Goal: Transaction & Acquisition: Obtain resource

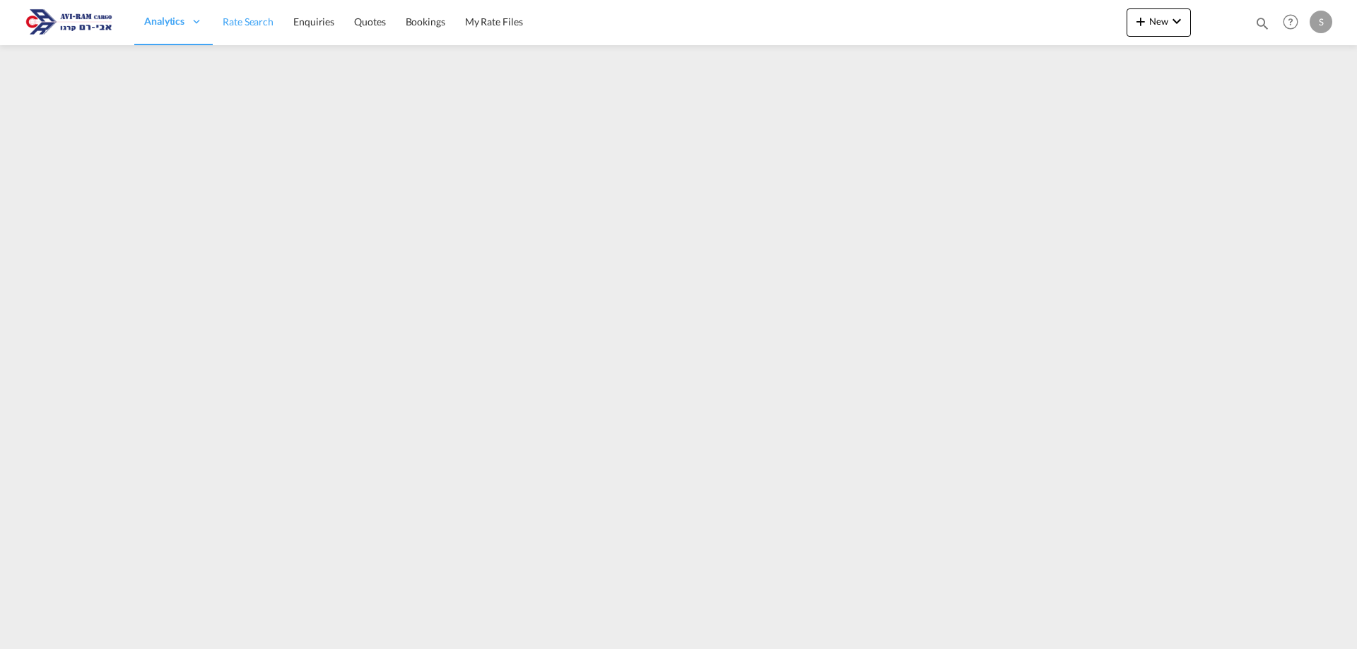
click at [260, 24] on span "Rate Search" at bounding box center [248, 22] width 51 height 12
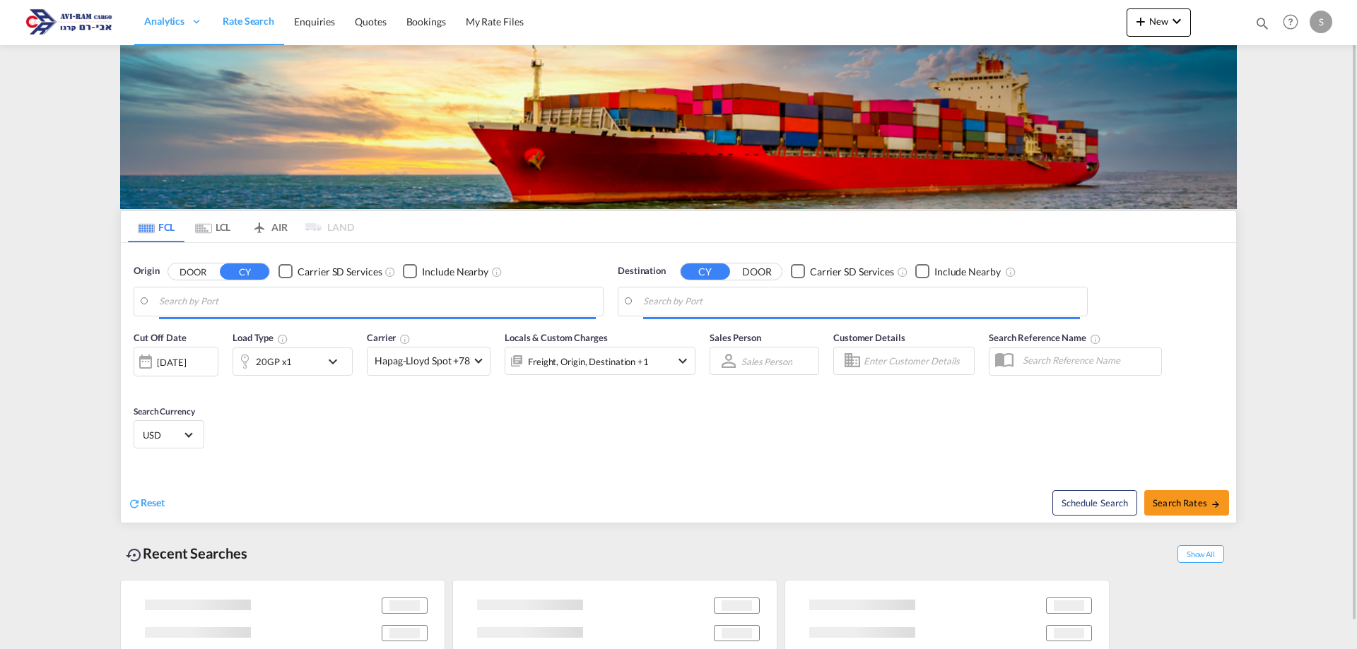
type input "Constanta, ROCND"
type input "Ashdod, ILASH"
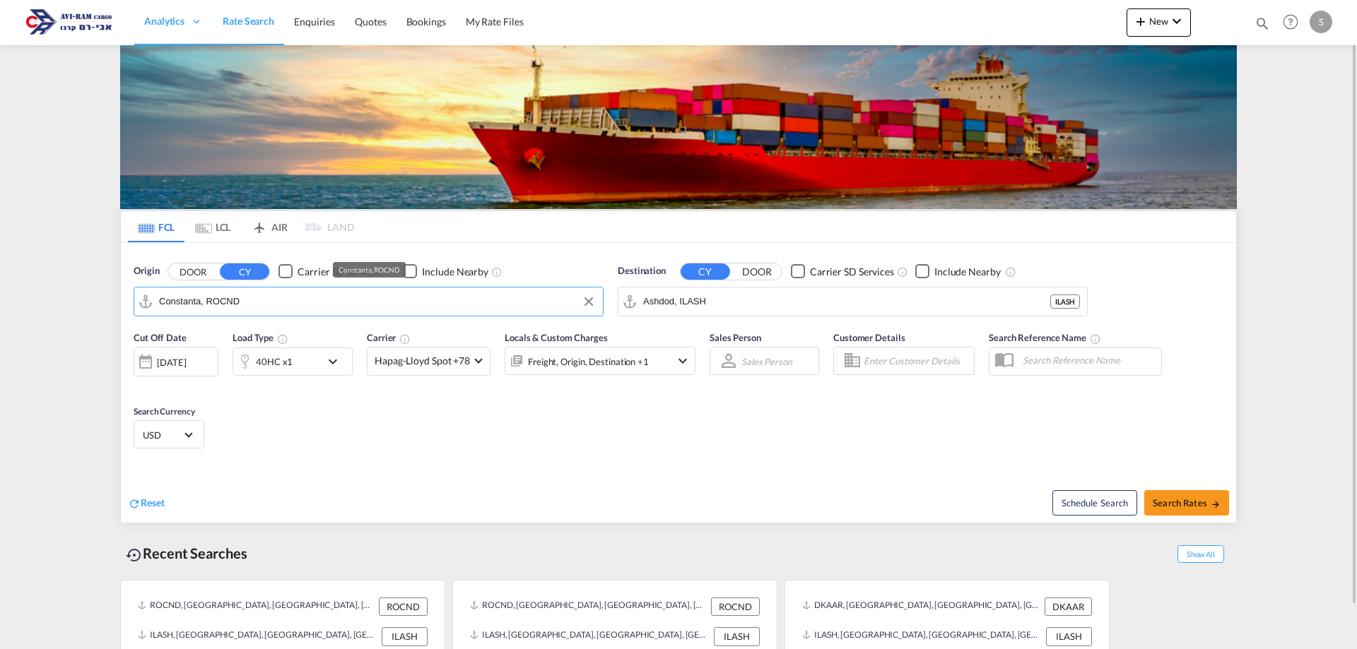
click at [200, 297] on input "Constanta, ROCND" at bounding box center [377, 301] width 437 height 21
drag, startPoint x: 244, startPoint y: 379, endPoint x: 789, endPoint y: 308, distance: 548.6
click at [245, 379] on div "Qingdao China CNTAO" at bounding box center [268, 383] width 268 height 42
type input "[GEOGRAPHIC_DATA], [GEOGRAPHIC_DATA]"
click at [288, 356] on div "40HC x1" at bounding box center [274, 362] width 37 height 20
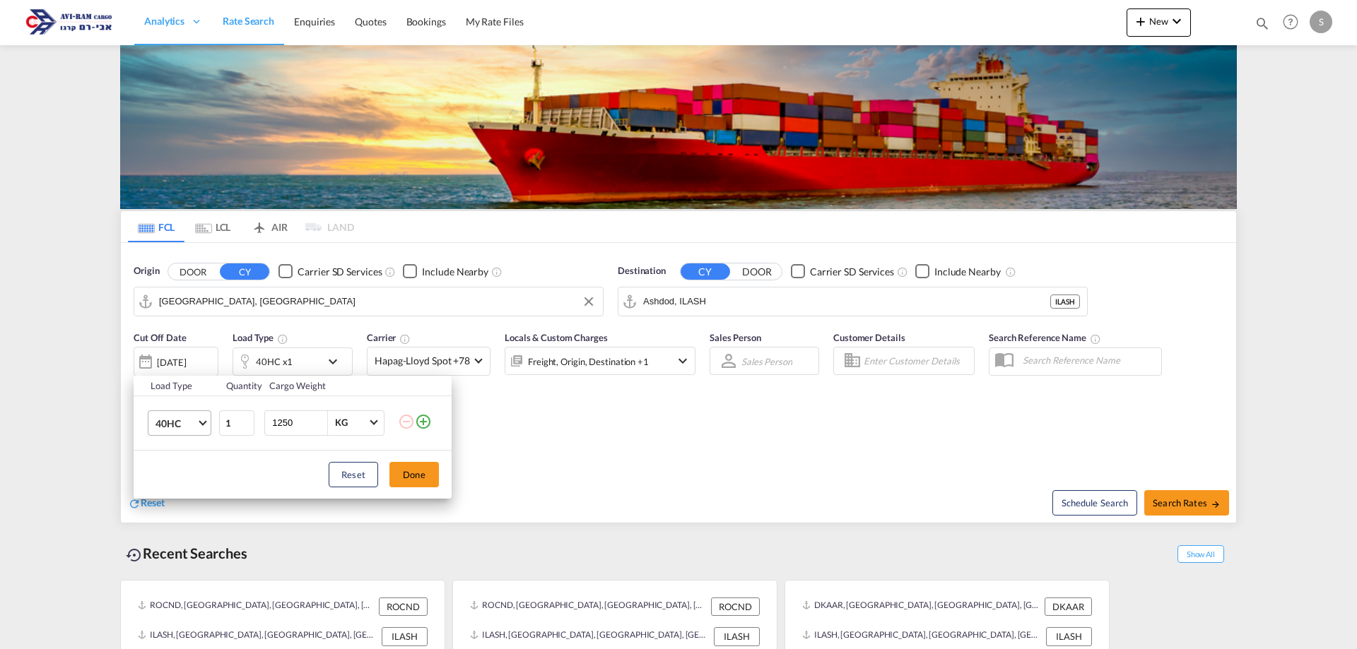
click at [184, 422] on span "40HC" at bounding box center [175, 424] width 41 height 14
click at [190, 357] on md-option "20GP" at bounding box center [192, 355] width 96 height 34
click at [423, 470] on button "Done" at bounding box center [413, 474] width 49 height 25
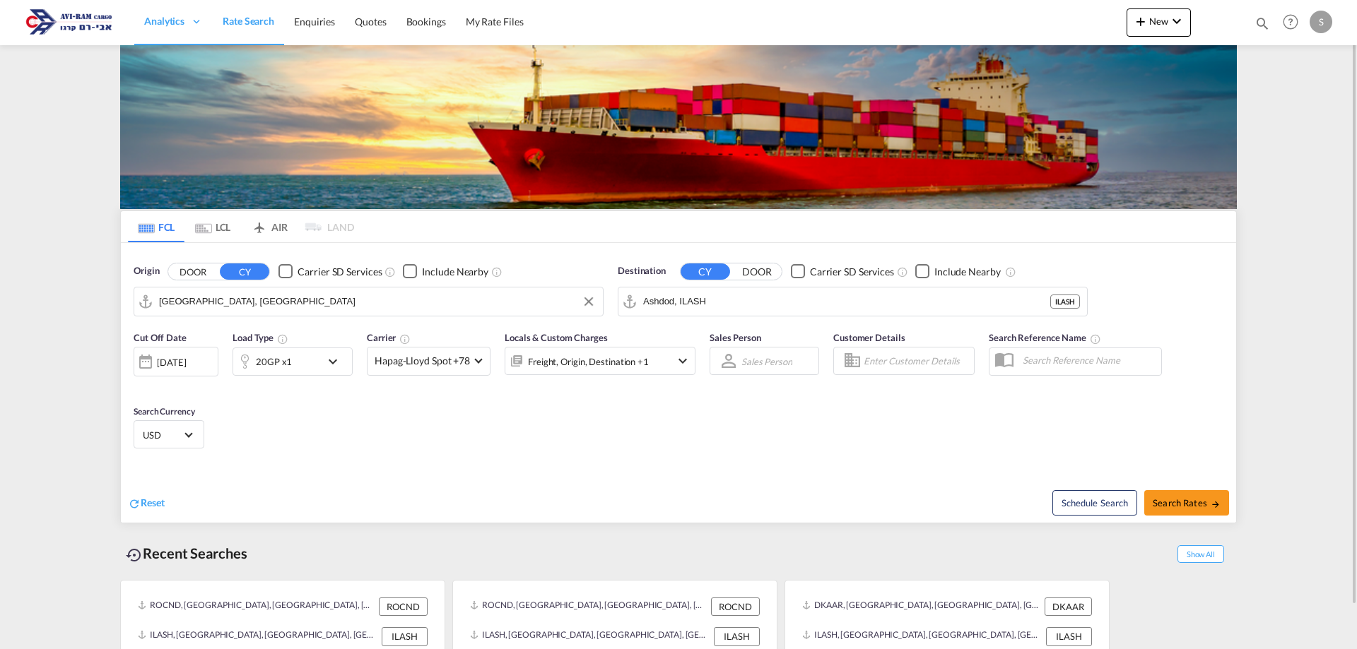
click at [291, 371] on div "20GP x1" at bounding box center [277, 362] width 88 height 28
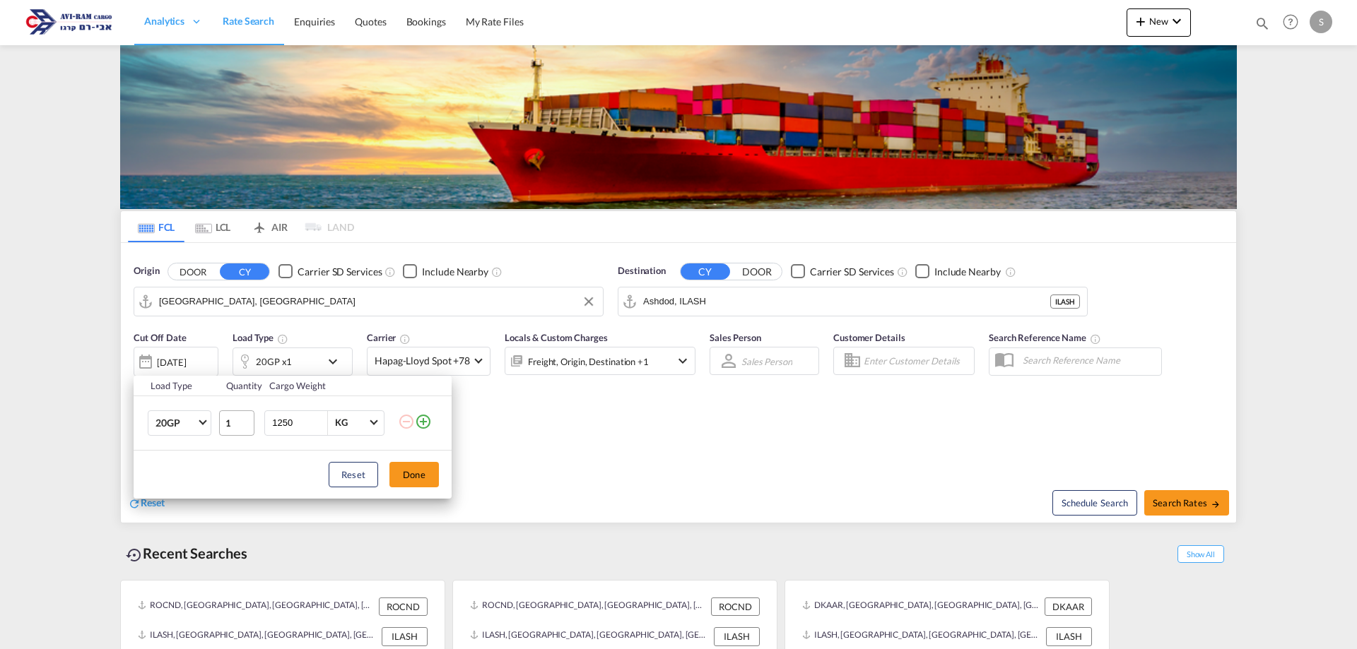
drag, startPoint x: 305, startPoint y: 423, endPoint x: 220, endPoint y: 413, distance: 85.3
click at [220, 413] on tr "20GP 20GP 40GP 40HC 45HC 20RE 40RE 40HR 20OT 40OT 20FR 40FR 40NR 20NR 45S 20TK …" at bounding box center [293, 423] width 318 height 54
type input "8000"
drag, startPoint x: 433, startPoint y: 470, endPoint x: 578, endPoint y: 488, distance: 145.9
click at [433, 471] on button "Done" at bounding box center [413, 474] width 49 height 25
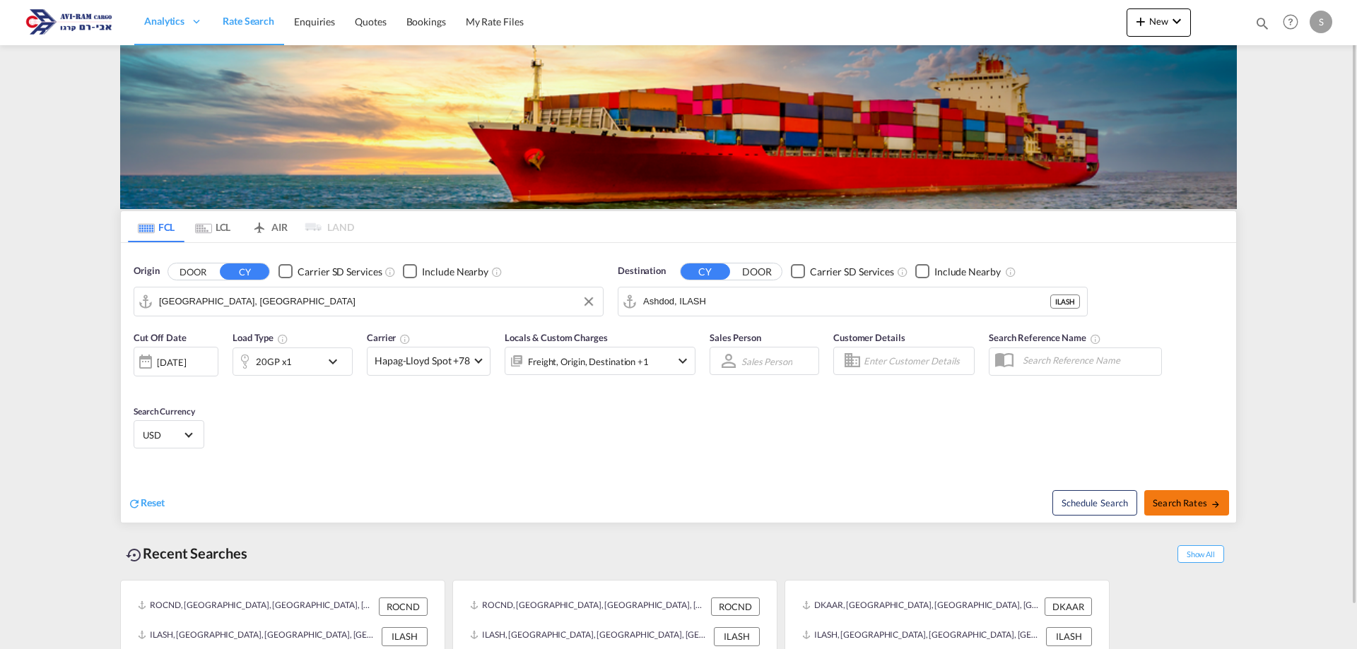
click at [1163, 498] on span "Search Rates" at bounding box center [1186, 502] width 68 height 11
type input "CNTAO to [GEOGRAPHIC_DATA] / [DATE]"
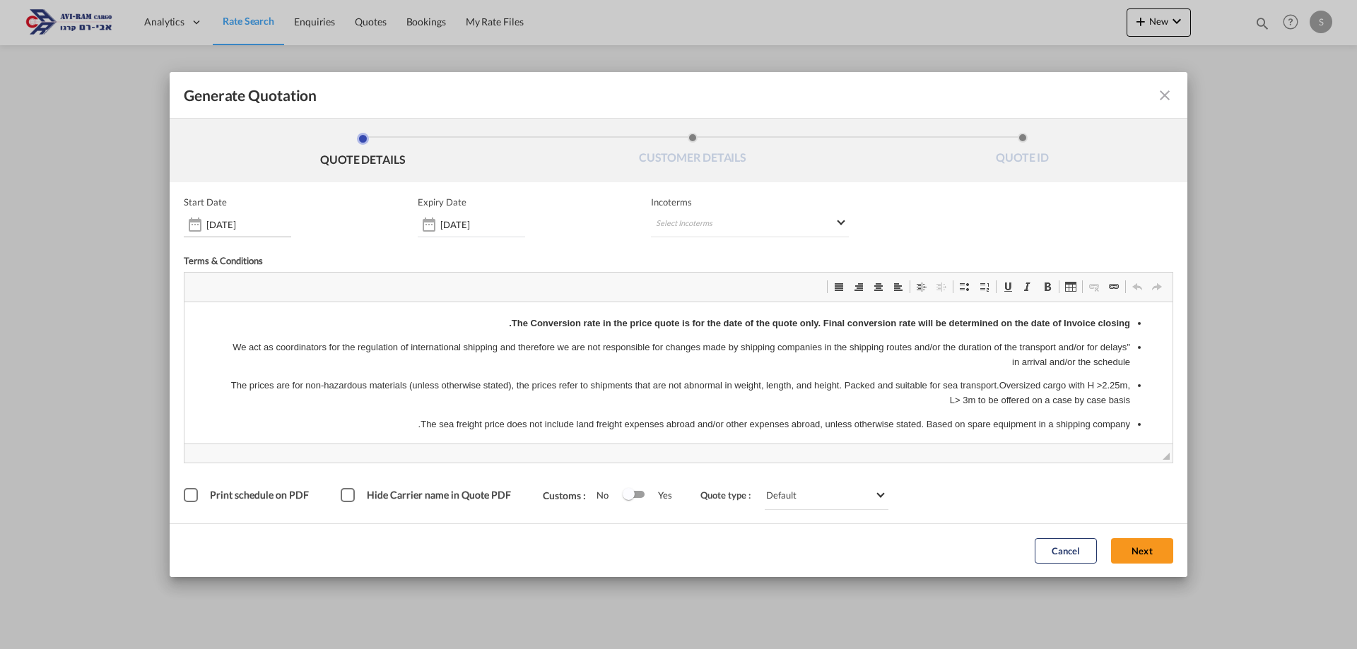
click at [290, 228] on input "[DATE]" at bounding box center [248, 224] width 85 height 11
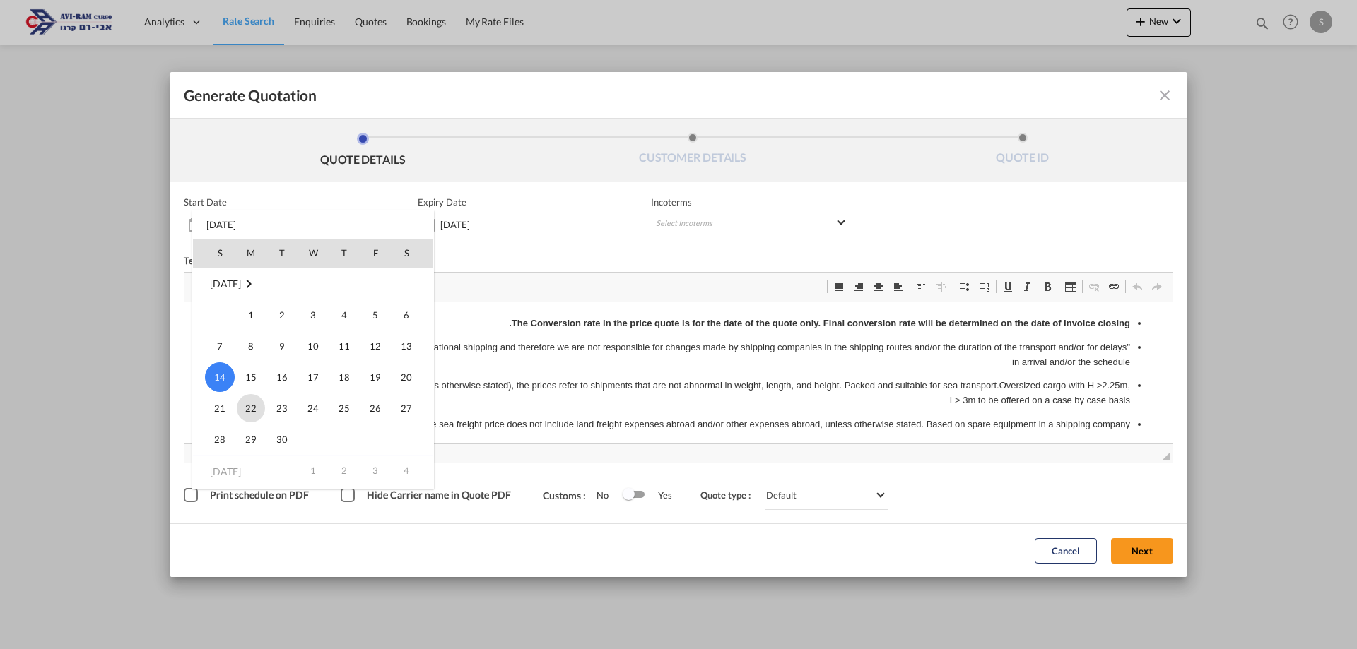
click at [249, 415] on span "22" at bounding box center [251, 408] width 28 height 28
type input "[DATE]"
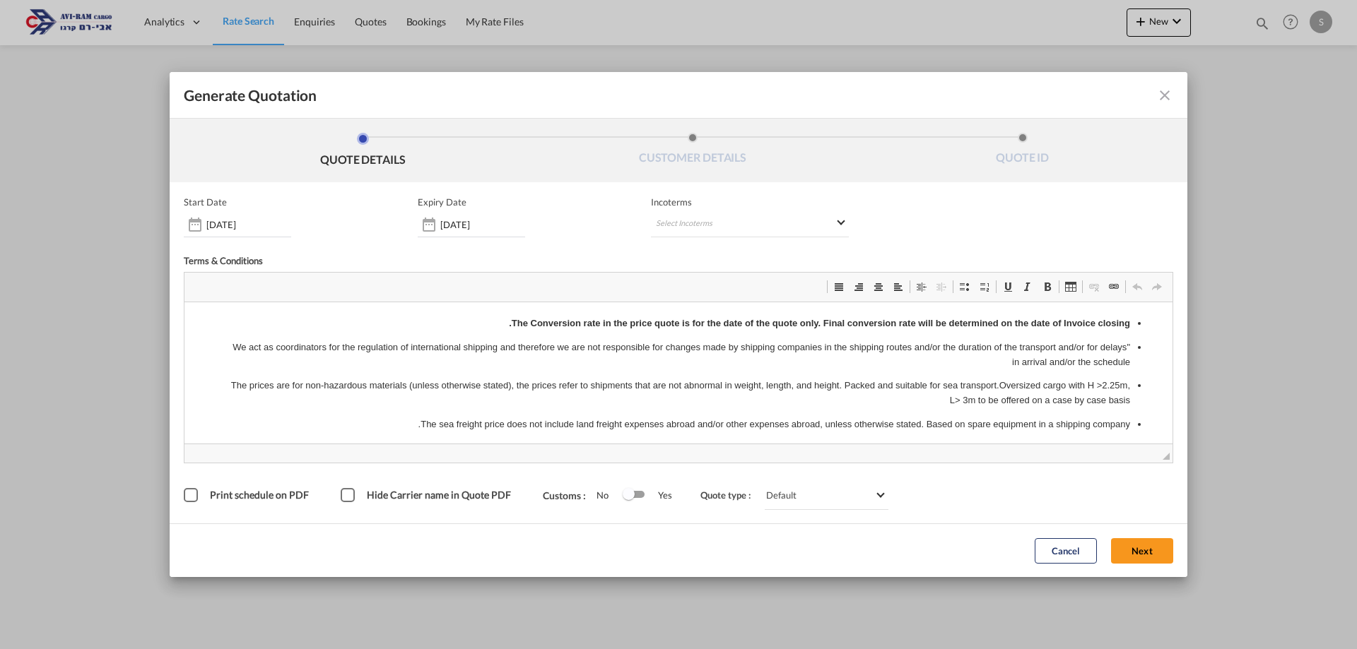
click at [462, 222] on input "[DATE]" at bounding box center [482, 224] width 85 height 11
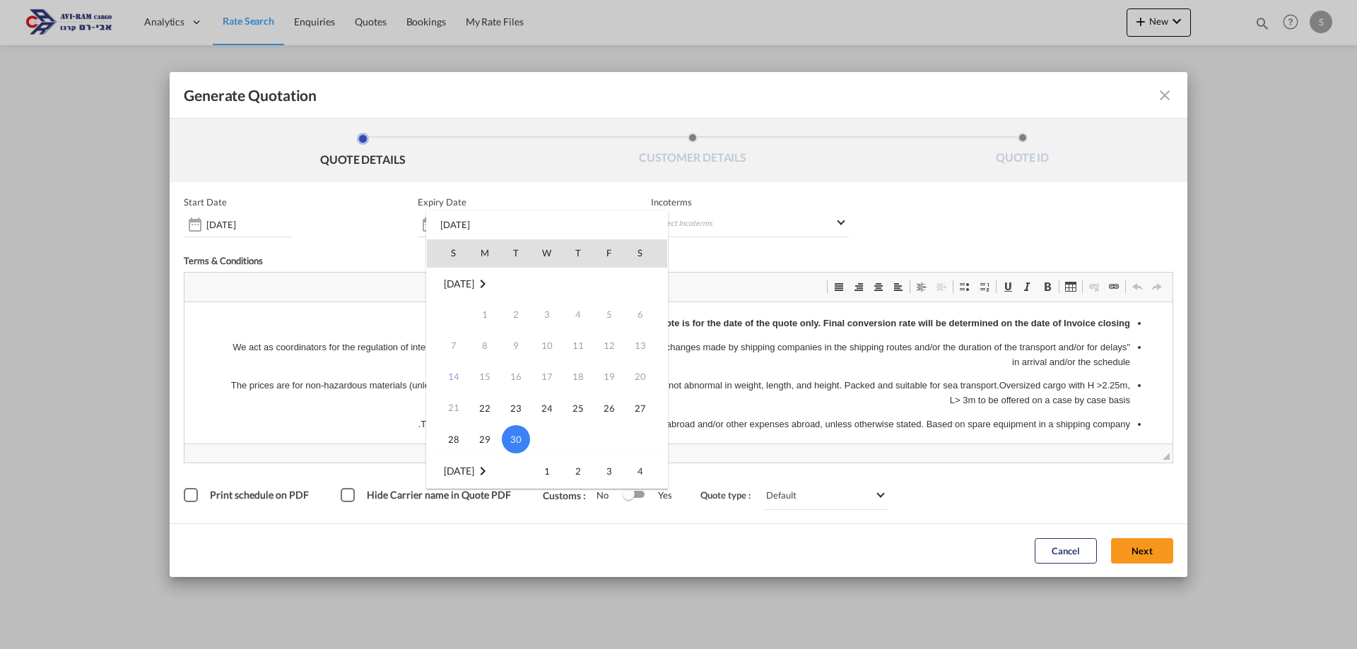
scroll to position [141, 0]
click at [506, 387] on span "14" at bounding box center [516, 392] width 28 height 28
type input "[DATE]"
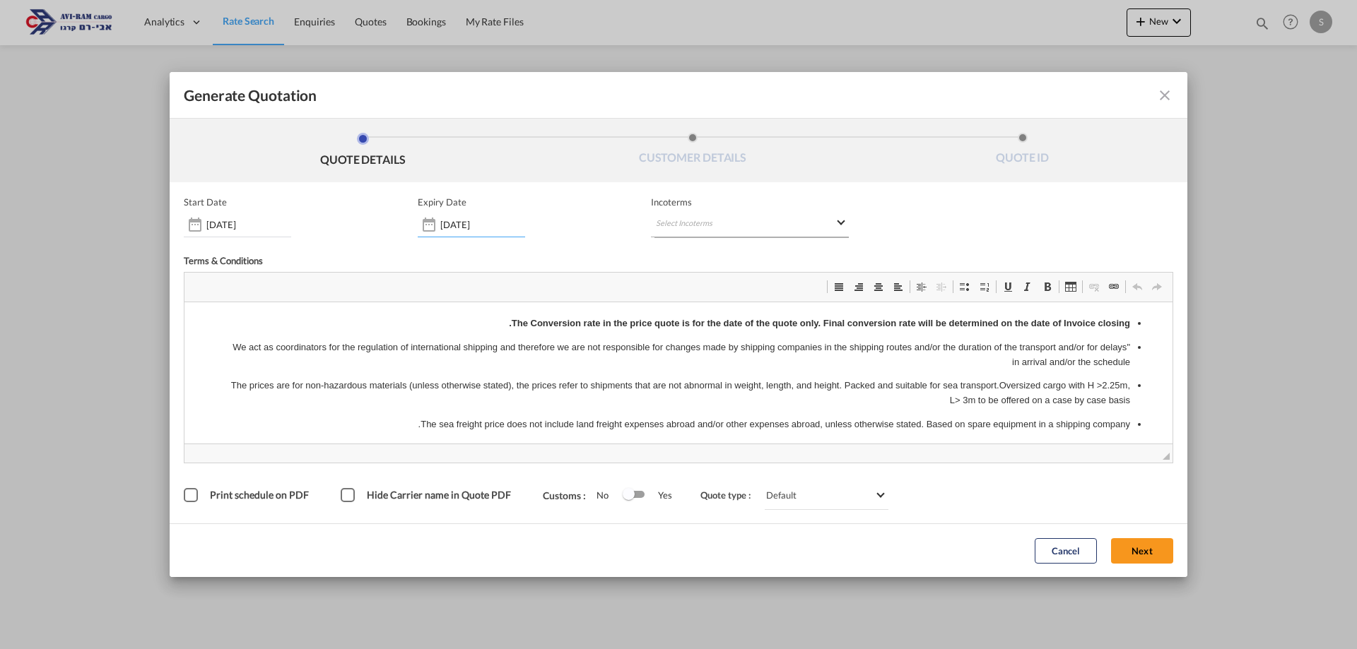
click at [686, 215] on md-select "Select Incoterms CFR - import Cost and Freight CPT - import Carrier Paid to DAP…" at bounding box center [750, 224] width 198 height 25
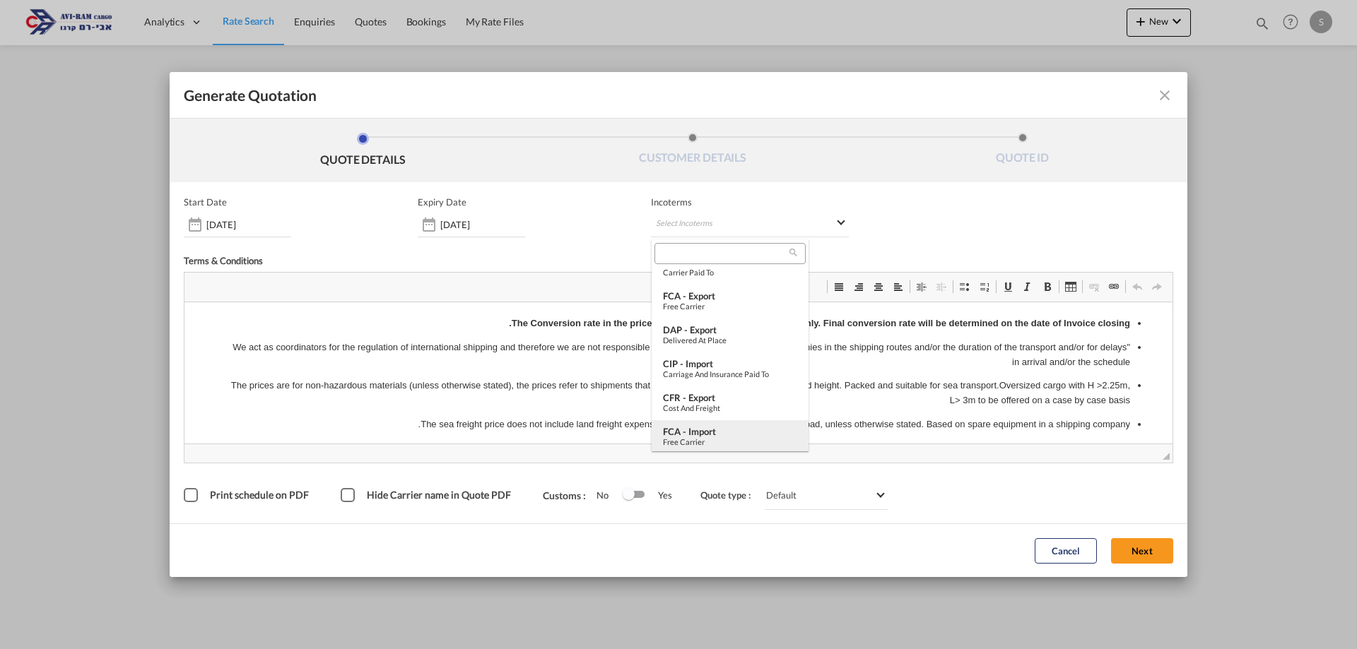
scroll to position [495, 0]
click at [713, 389] on div "FOB - import" at bounding box center [730, 394] width 134 height 11
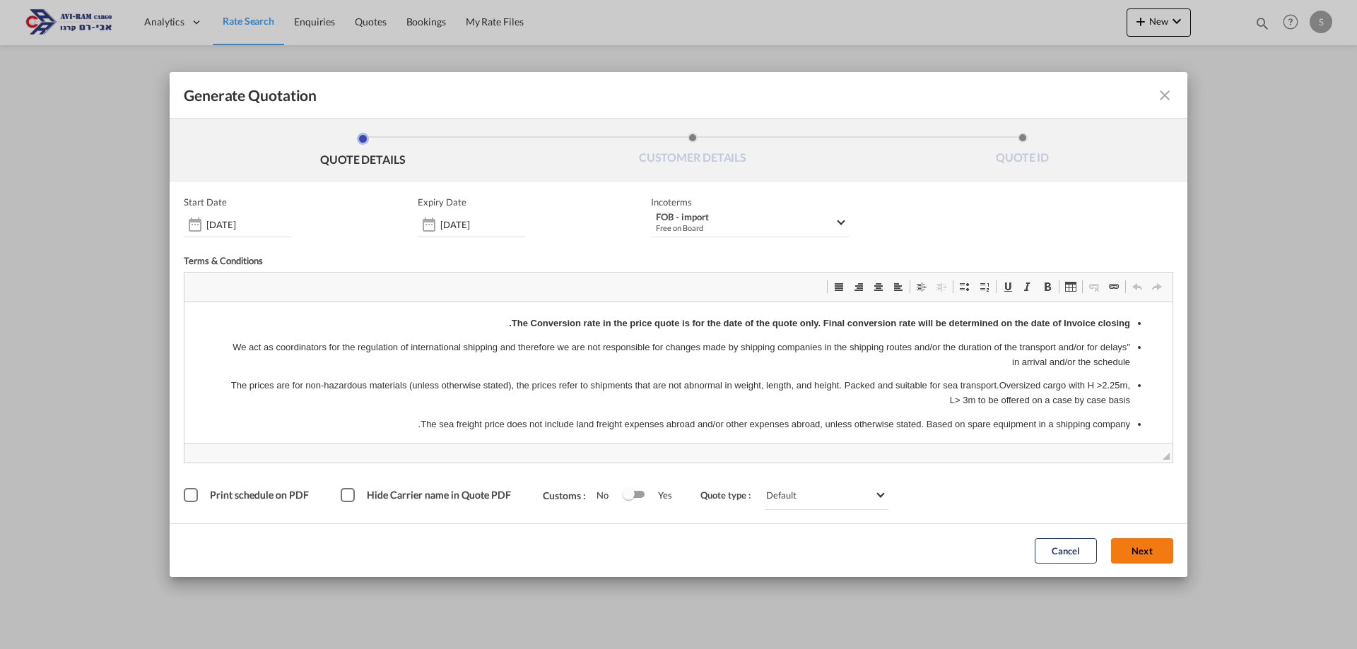
click at [1164, 553] on button "Next" at bounding box center [1142, 550] width 62 height 25
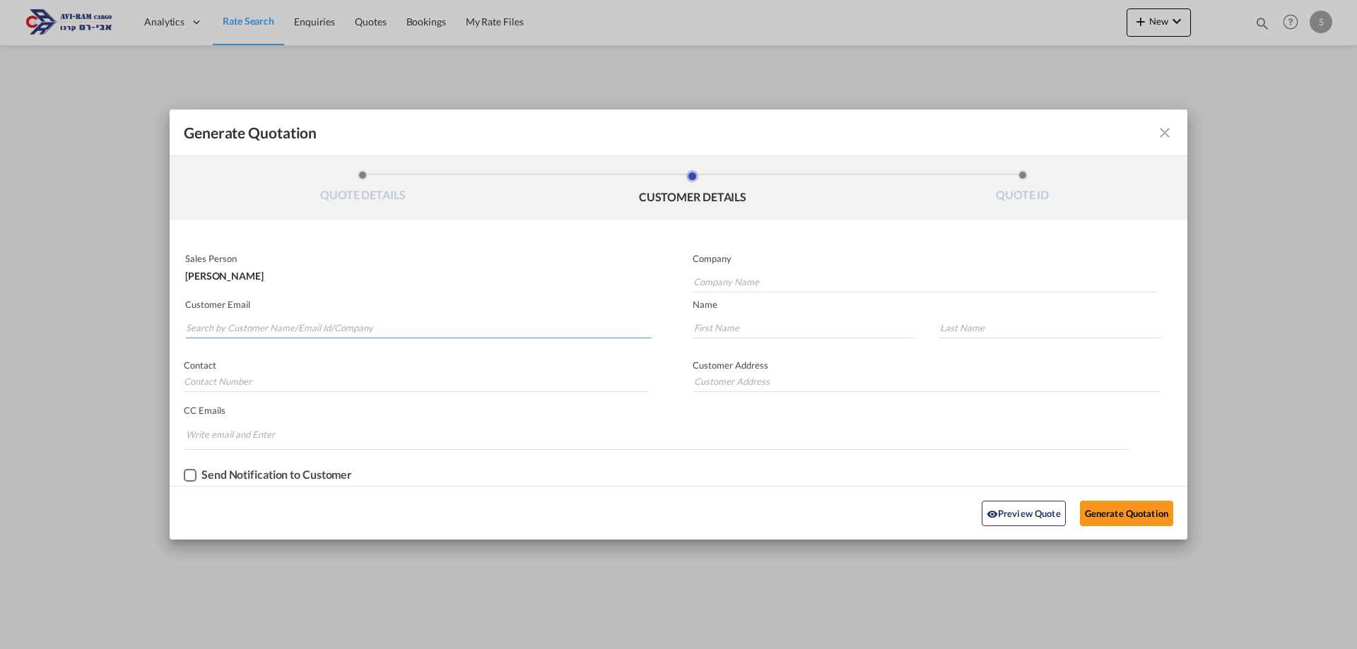
click at [267, 324] on input "Search by Customer Name/Email Id/Company" at bounding box center [419, 327] width 466 height 21
paste input "[EMAIL_ADDRESS][DOMAIN_NAME]"
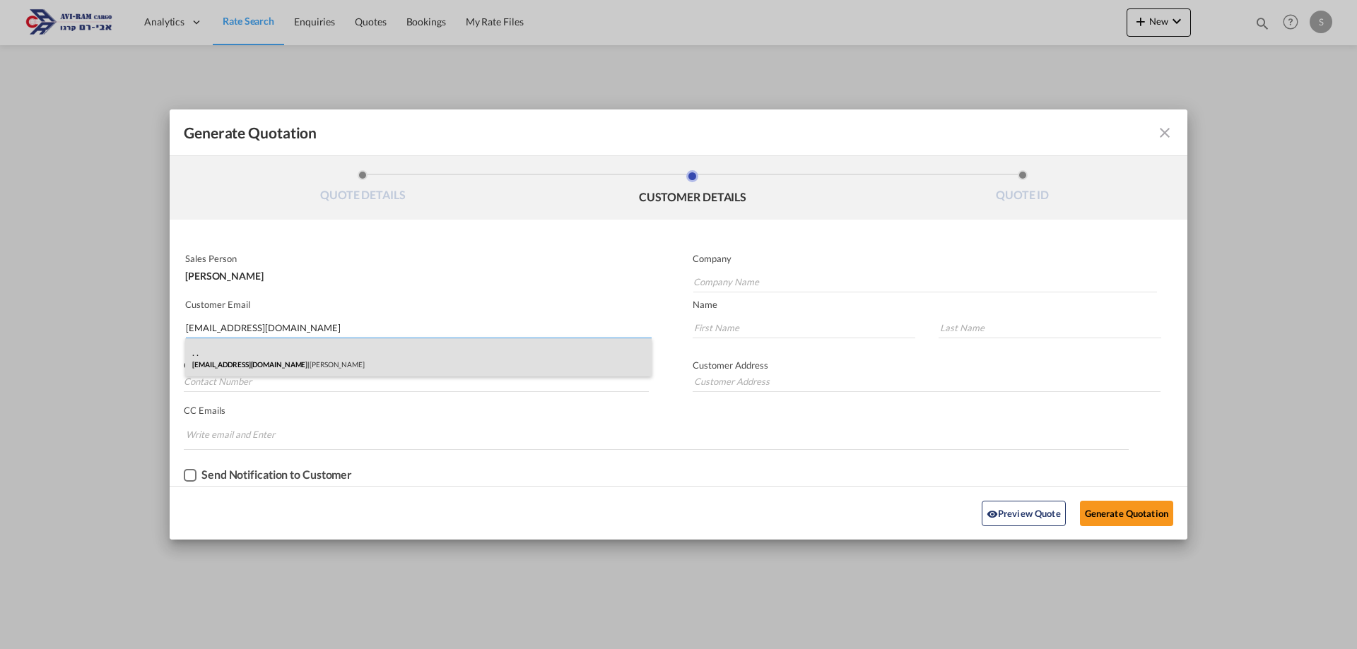
type input "[EMAIL_ADDRESS][DOMAIN_NAME]"
click at [280, 358] on div ". . [EMAIL_ADDRESS][DOMAIN_NAME] | Ariel" at bounding box center [418, 357] width 466 height 38
type input "[PERSON_NAME]"
type input "."
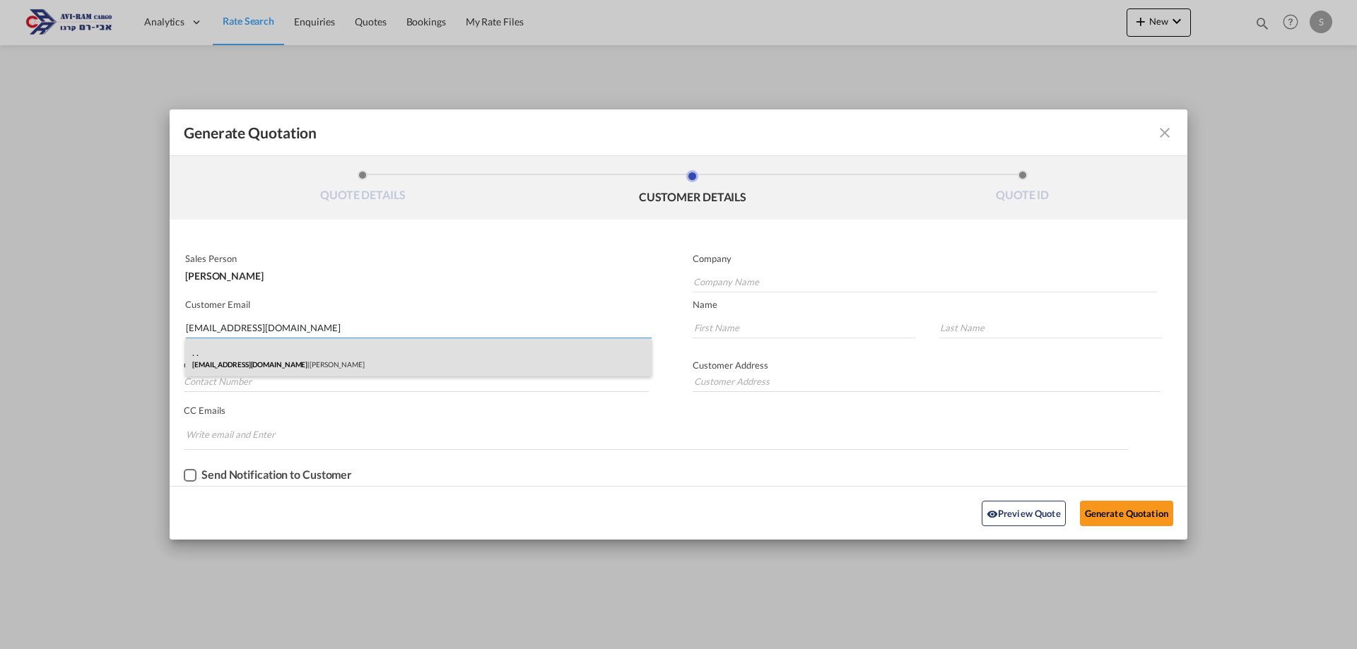
type input "."
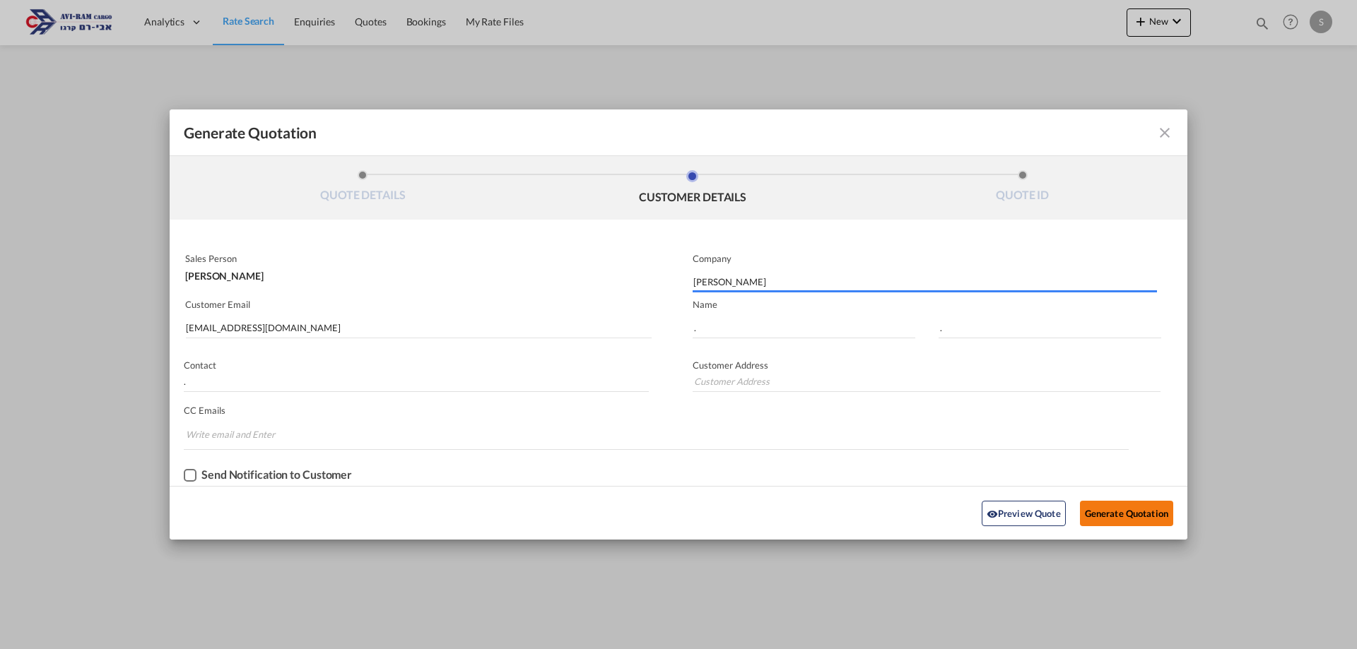
click at [1093, 514] on button "Generate Quotation" at bounding box center [1126, 513] width 93 height 25
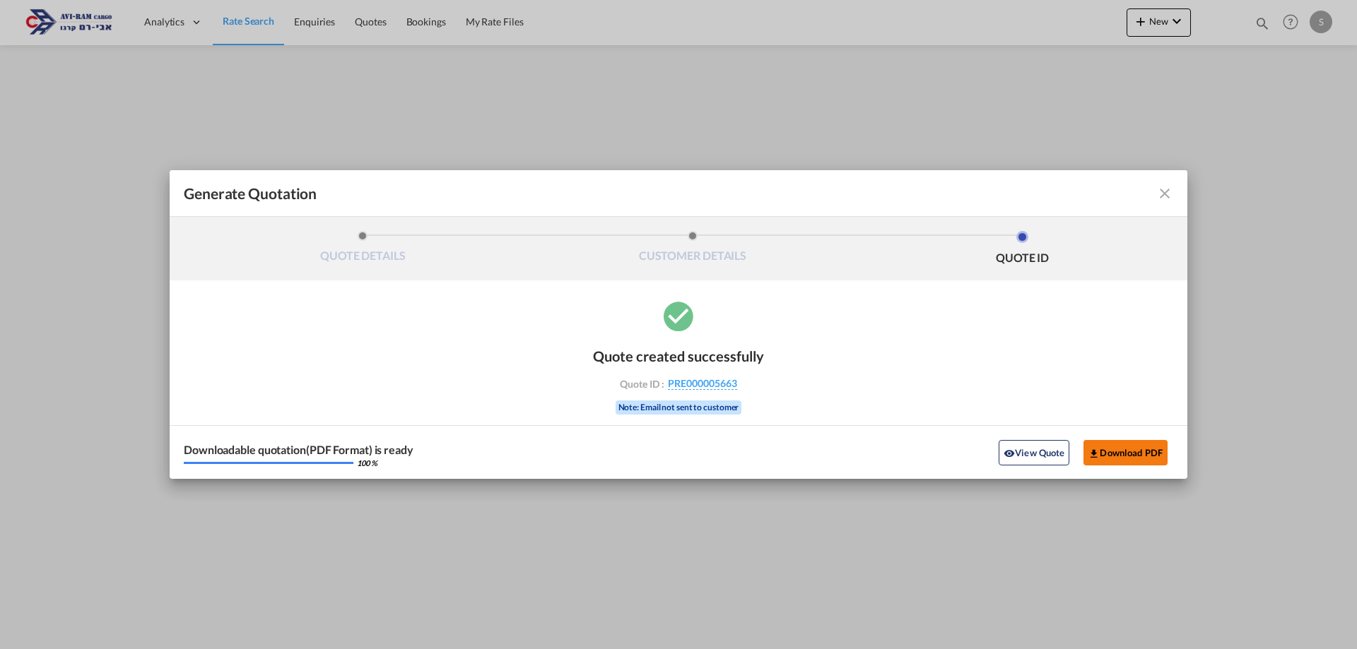
click at [1133, 449] on button "Download PDF" at bounding box center [1125, 452] width 84 height 25
click at [1169, 194] on md-icon "icon-close fg-AAA8AD cursor m-0" at bounding box center [1164, 193] width 17 height 17
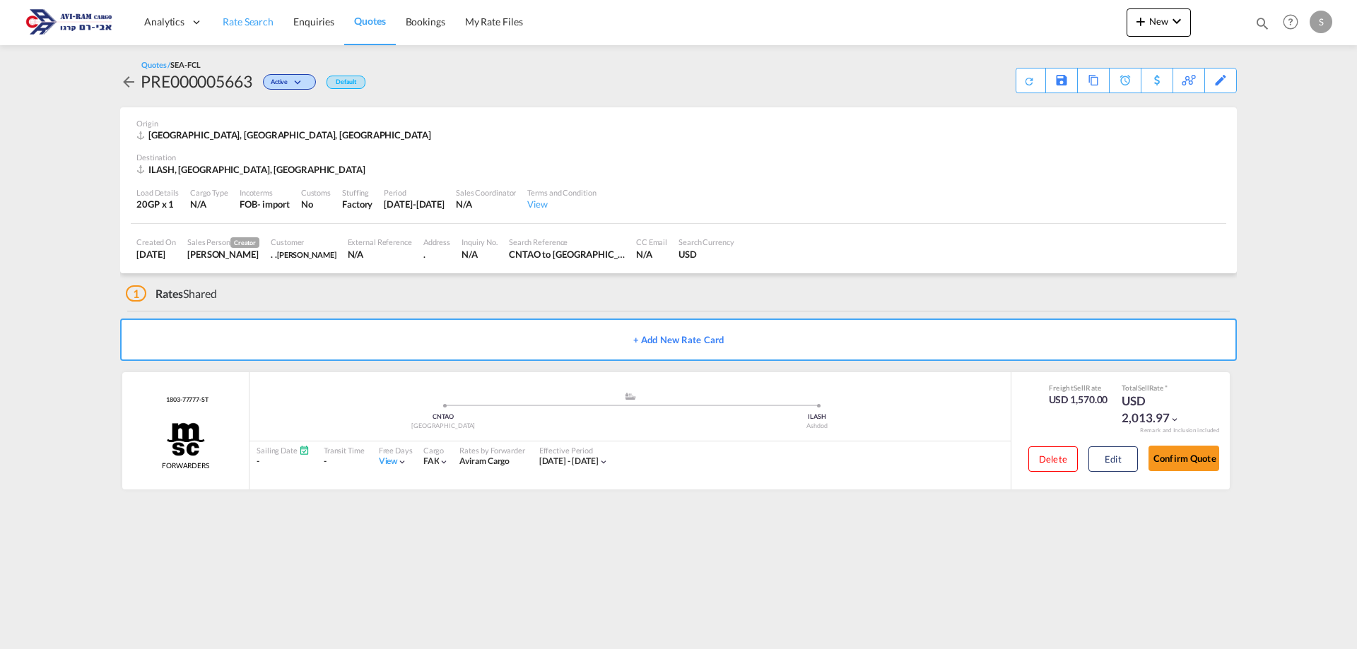
click at [243, 16] on span "Rate Search" at bounding box center [248, 22] width 51 height 12
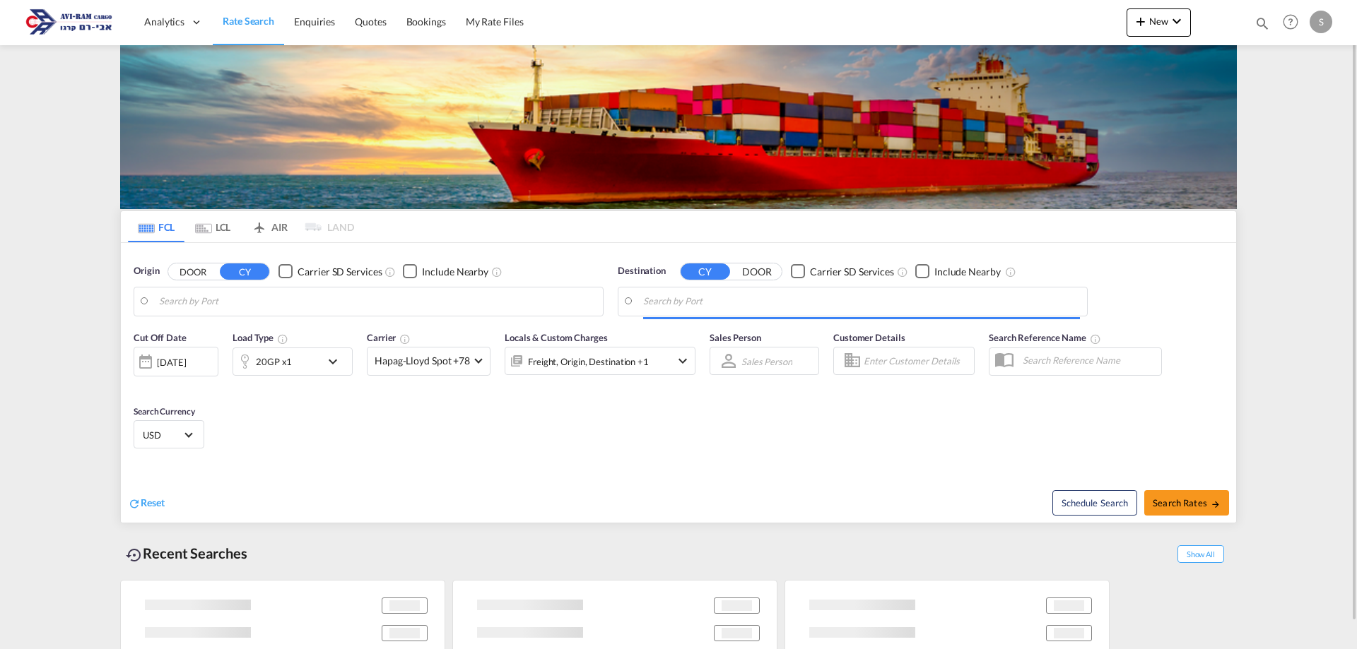
type input "[GEOGRAPHIC_DATA], [GEOGRAPHIC_DATA]"
type input "Ashdod, ILASH"
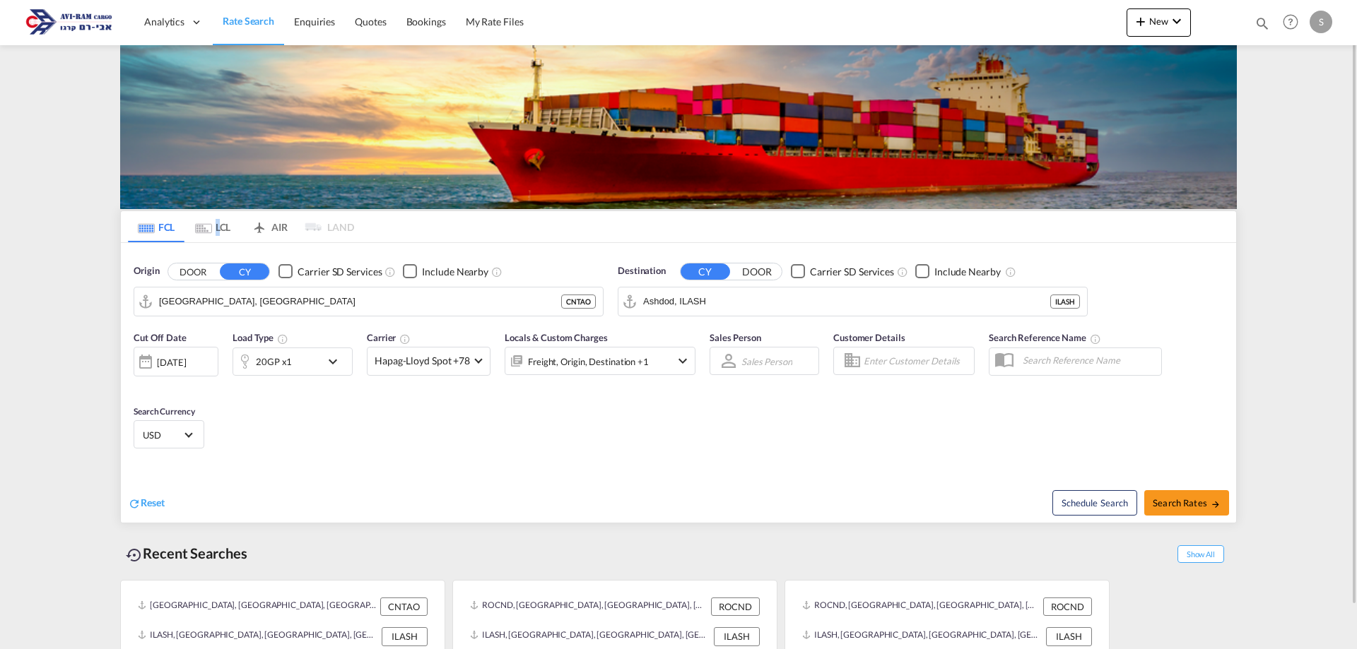
click at [218, 232] on md-tab-item "LCL" at bounding box center [212, 226] width 57 height 31
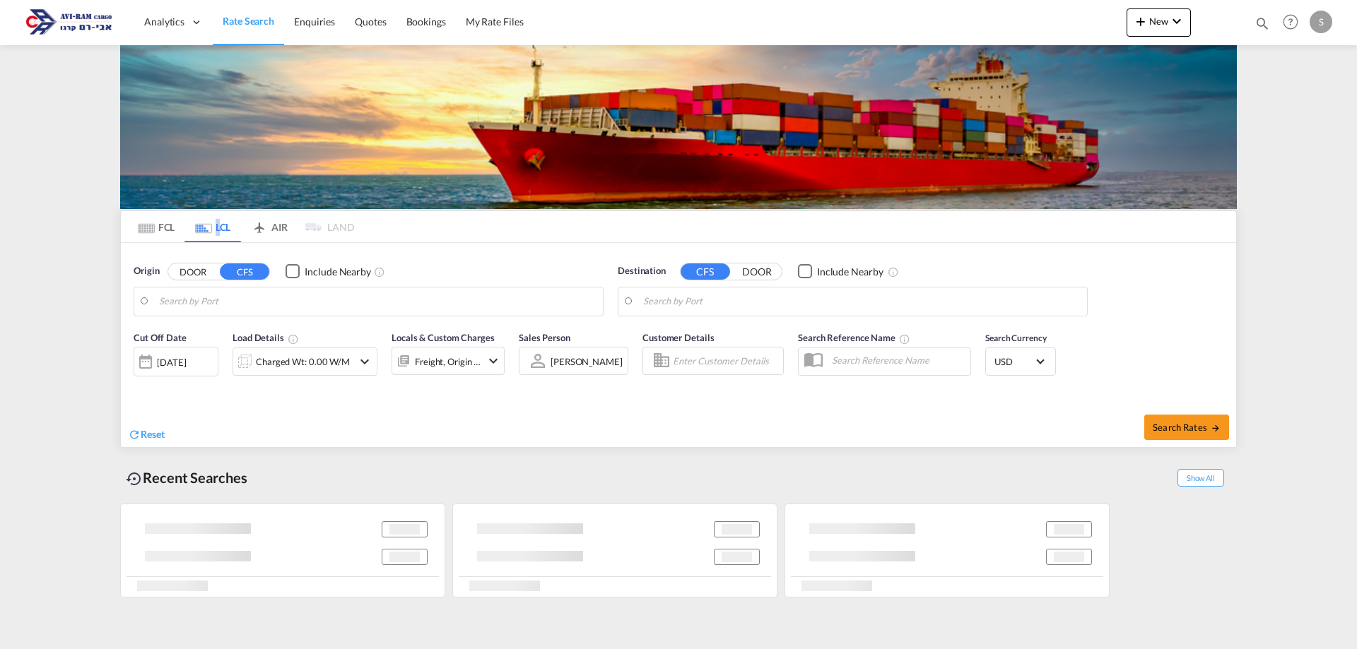
click at [232, 301] on input "Search by Port" at bounding box center [377, 301] width 437 height 21
type input "[GEOGRAPHIC_DATA], SGSIN"
type input "Ashdod, ILASH"
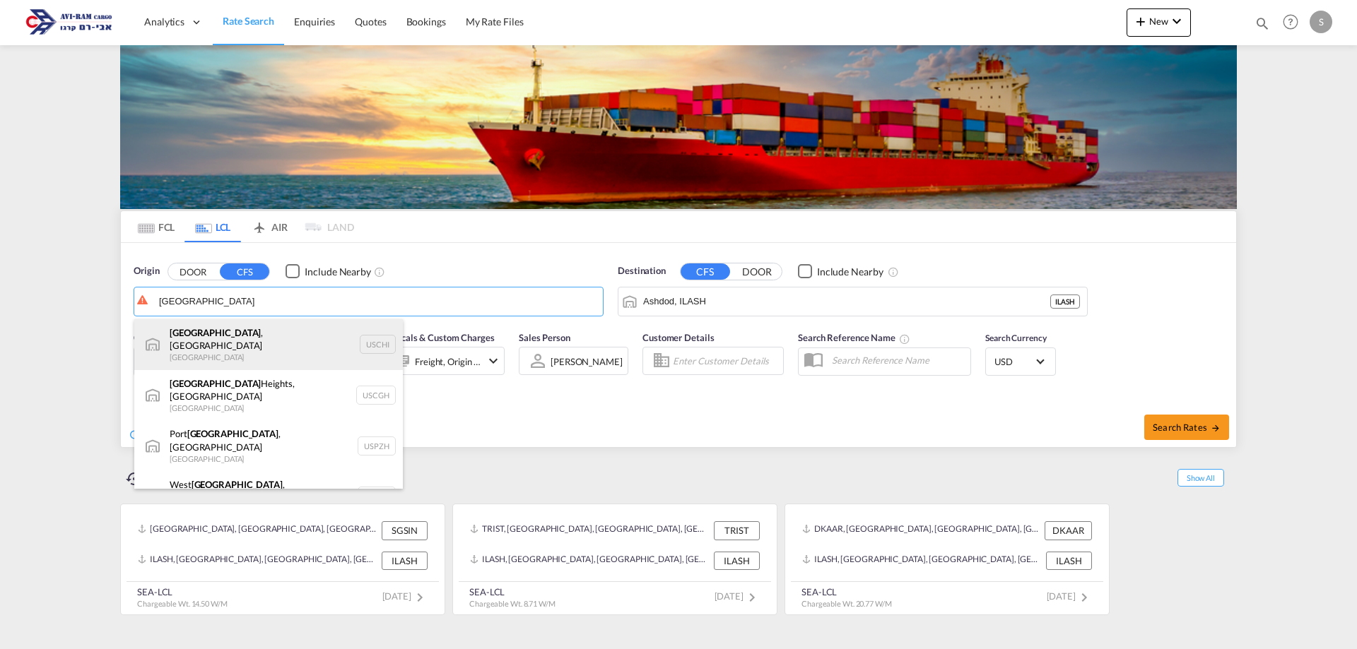
click at [252, 341] on div "[GEOGRAPHIC_DATA] , IL United States USCHI" at bounding box center [268, 344] width 268 height 51
type input "[GEOGRAPHIC_DATA], [GEOGRAPHIC_DATA], USCHI"
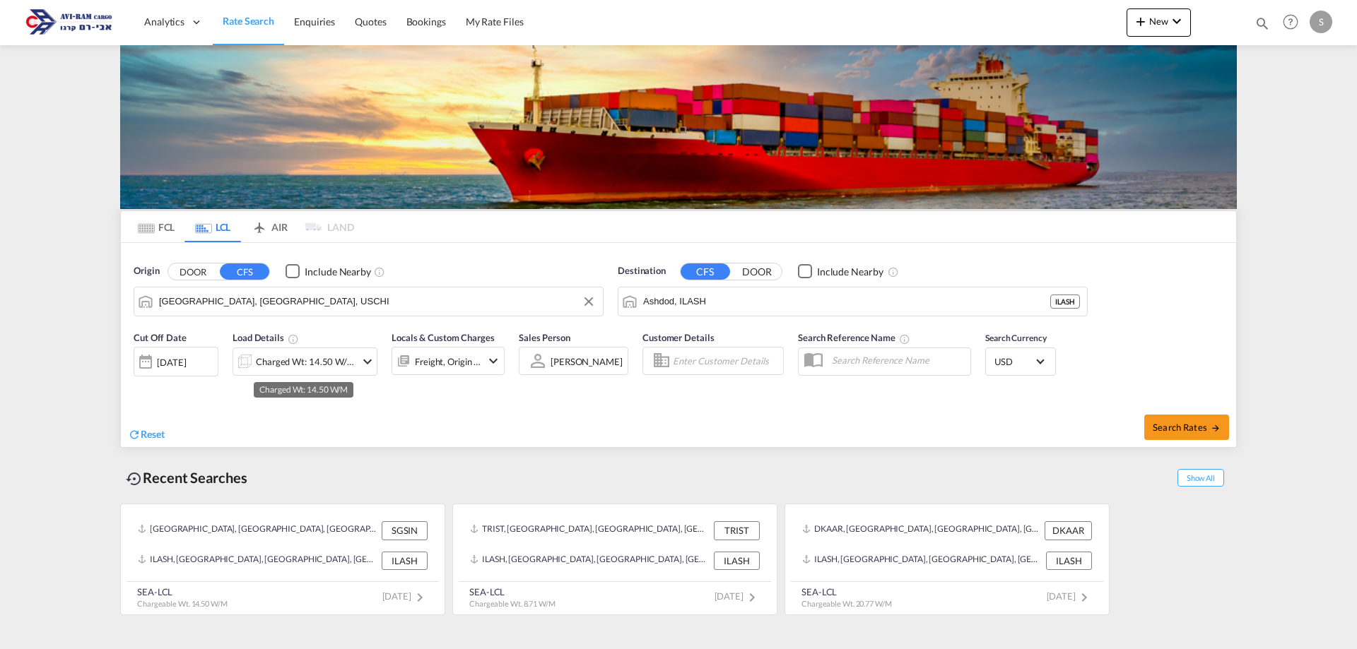
click at [325, 354] on div "Charged Wt: 14.50 W/M" at bounding box center [306, 362] width 100 height 20
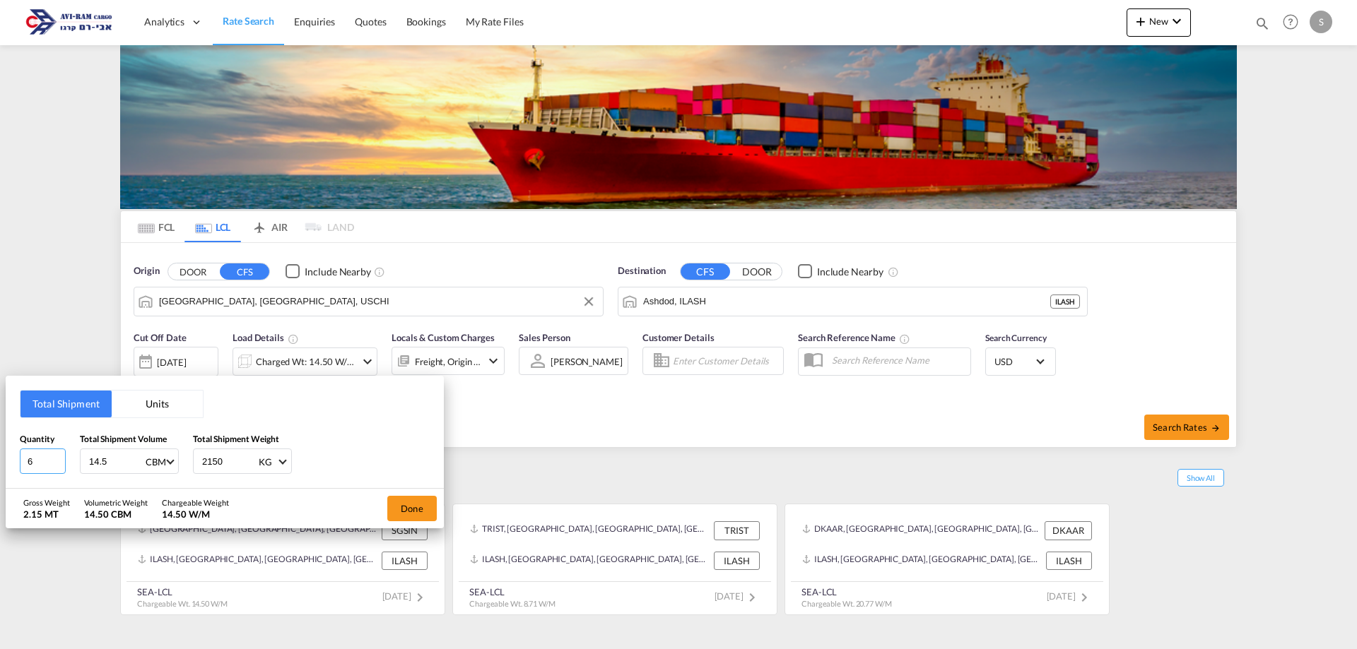
drag, startPoint x: 29, startPoint y: 456, endPoint x: 10, endPoint y: 452, distance: 19.5
click at [8, 457] on div "Total Shipment Units Quantity 6 Total Shipment Volume 14.5 CBM CBM CFT Total Sh…" at bounding box center [225, 432] width 438 height 113
type input "3"
type input "4.28"
type input "693"
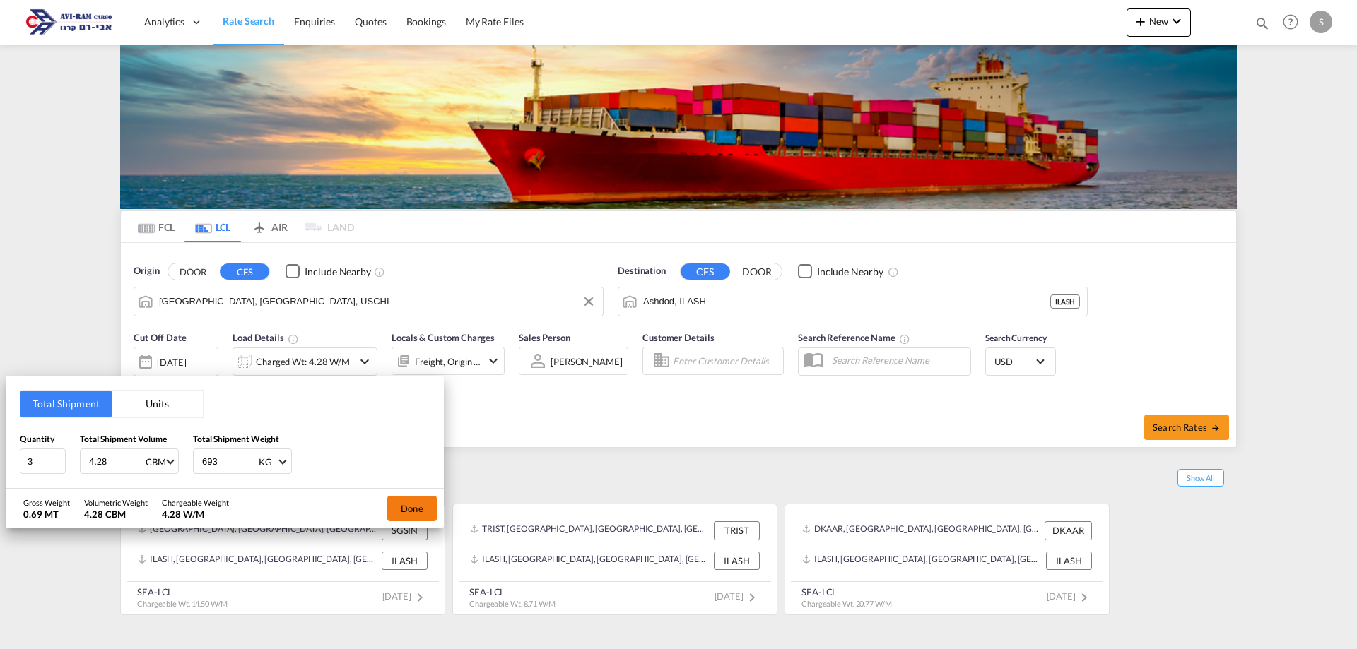
drag, startPoint x: 411, startPoint y: 508, endPoint x: 444, endPoint y: 515, distance: 33.3
click at [413, 509] on button "Done" at bounding box center [411, 508] width 49 height 25
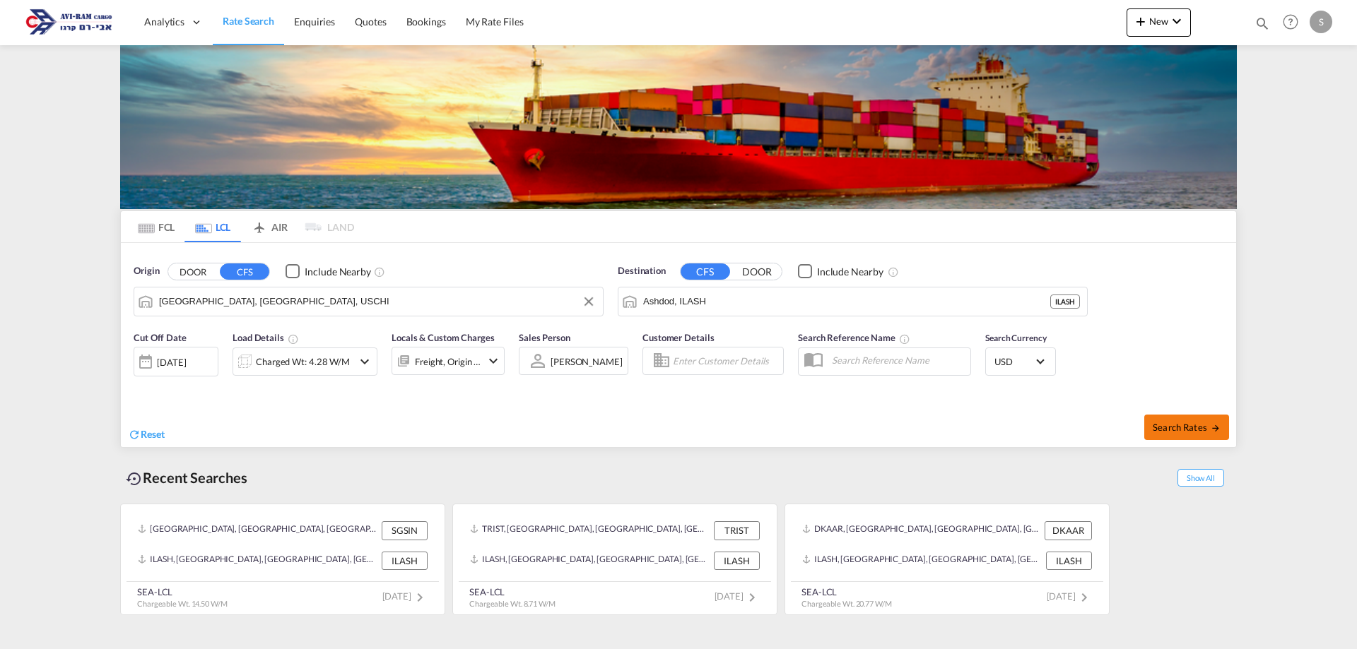
click at [1188, 422] on span "Search Rates" at bounding box center [1186, 427] width 68 height 11
type input "USCHI to ILASH / [DATE]"
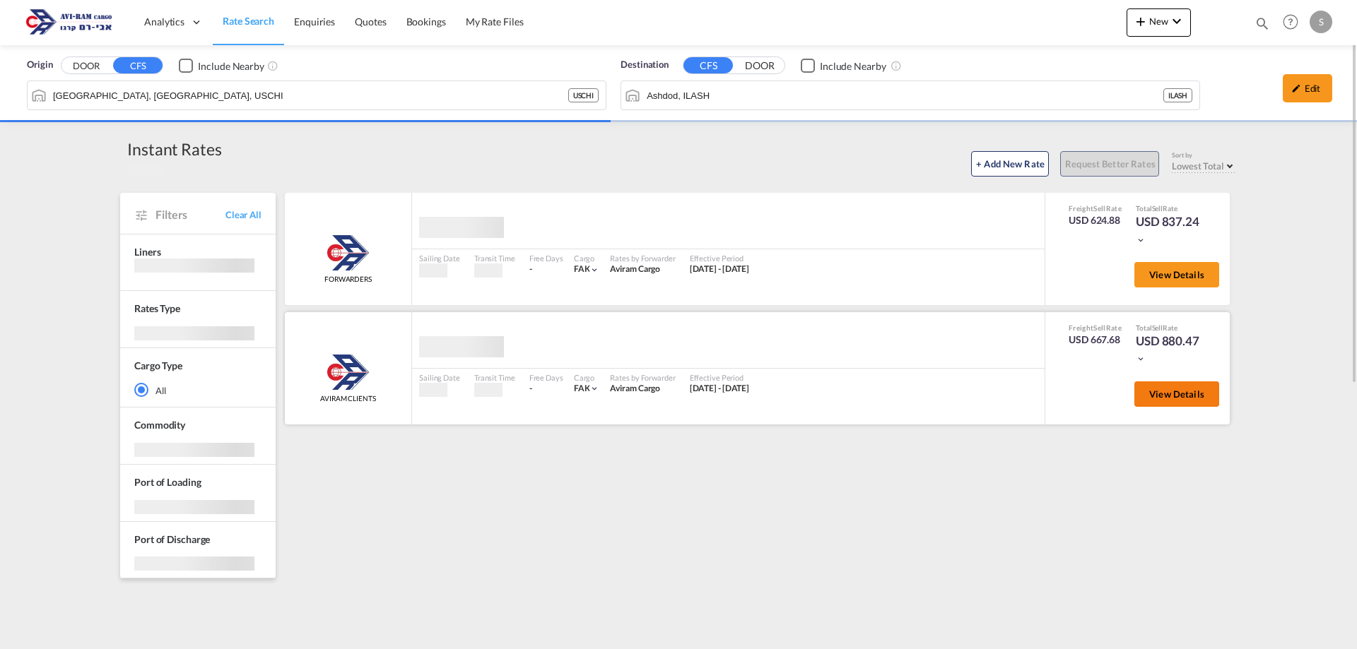
click at [1146, 401] on button "View Details" at bounding box center [1176, 394] width 85 height 25
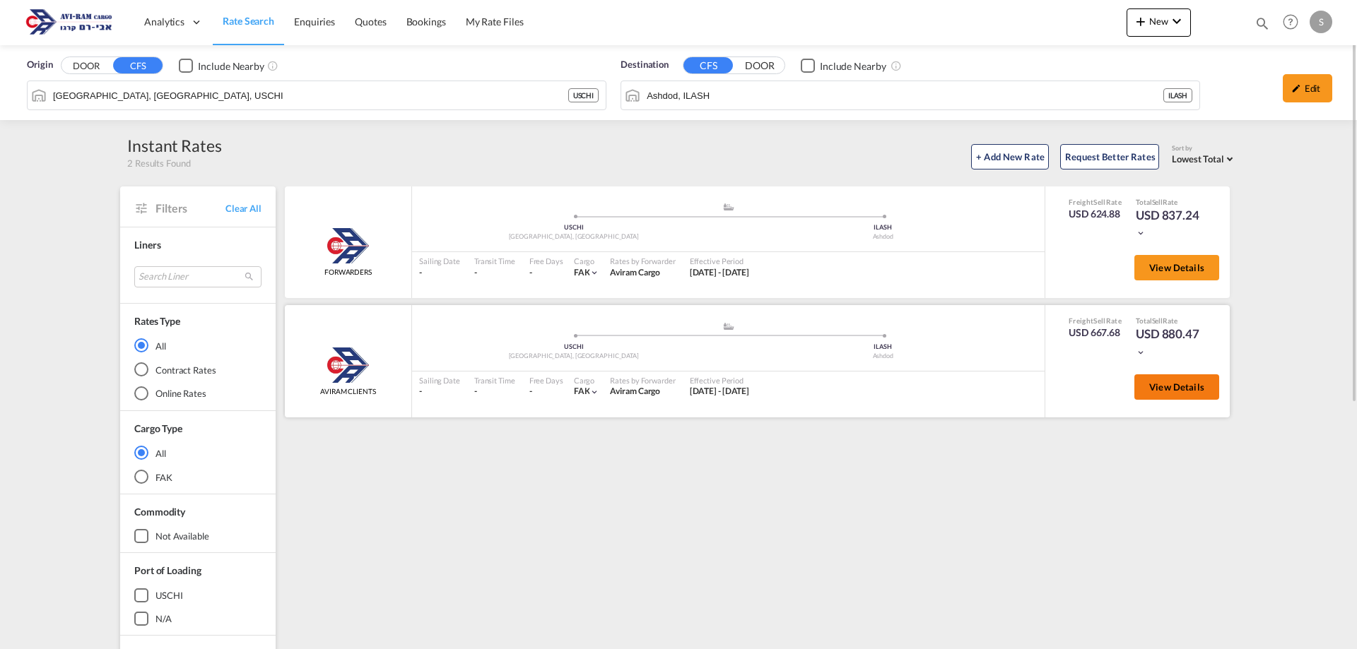
click at [1148, 394] on button "View Details" at bounding box center [1176, 386] width 85 height 25
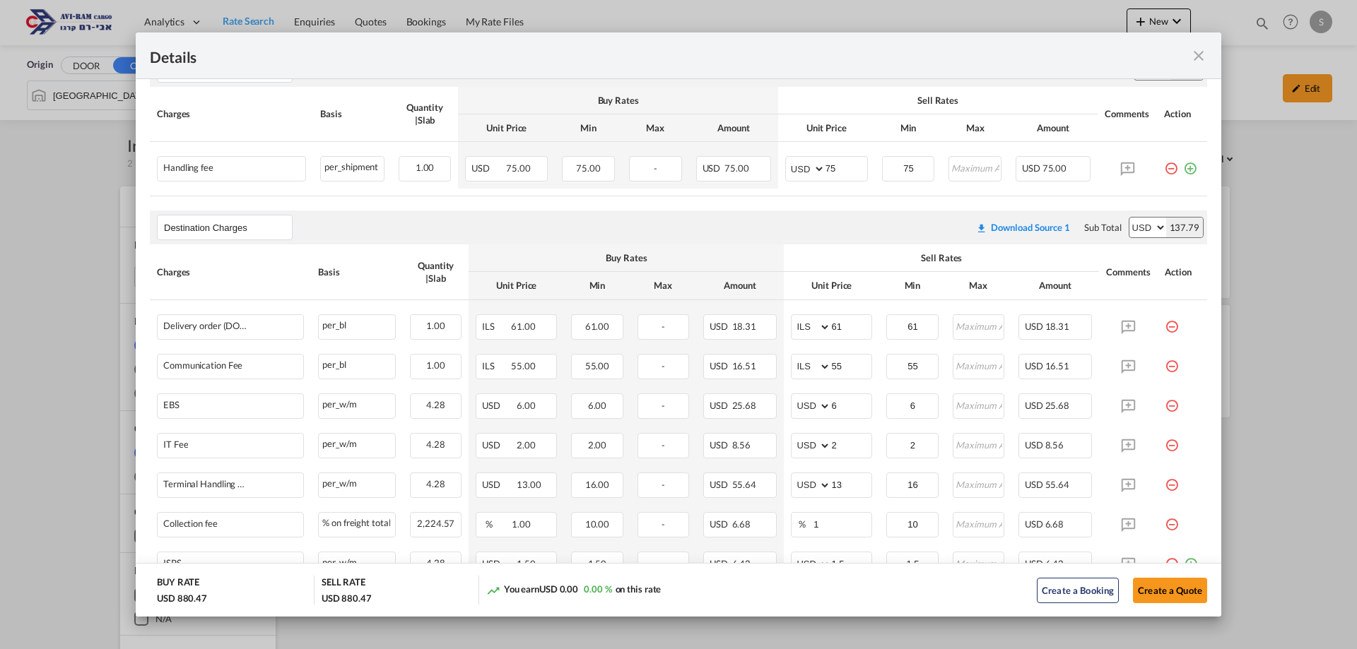
scroll to position [700, 0]
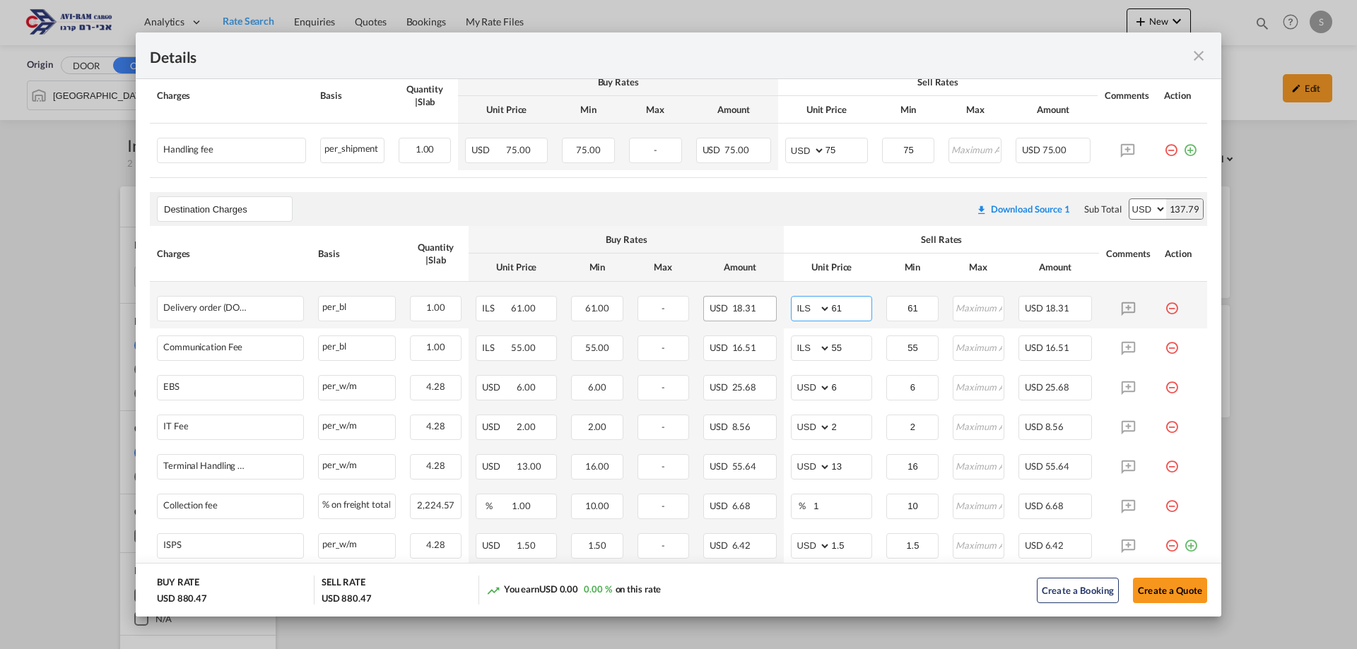
drag, startPoint x: 836, startPoint y: 302, endPoint x: 764, endPoint y: 299, distance: 72.2
click at [764, 299] on tr "Delivery order (DO Fee) Please Enter Already Exists per_bl per_bl can not appli…" at bounding box center [678, 305] width 1057 height 47
type input "116"
type input "66"
drag, startPoint x: 833, startPoint y: 466, endPoint x: 789, endPoint y: 472, distance: 44.9
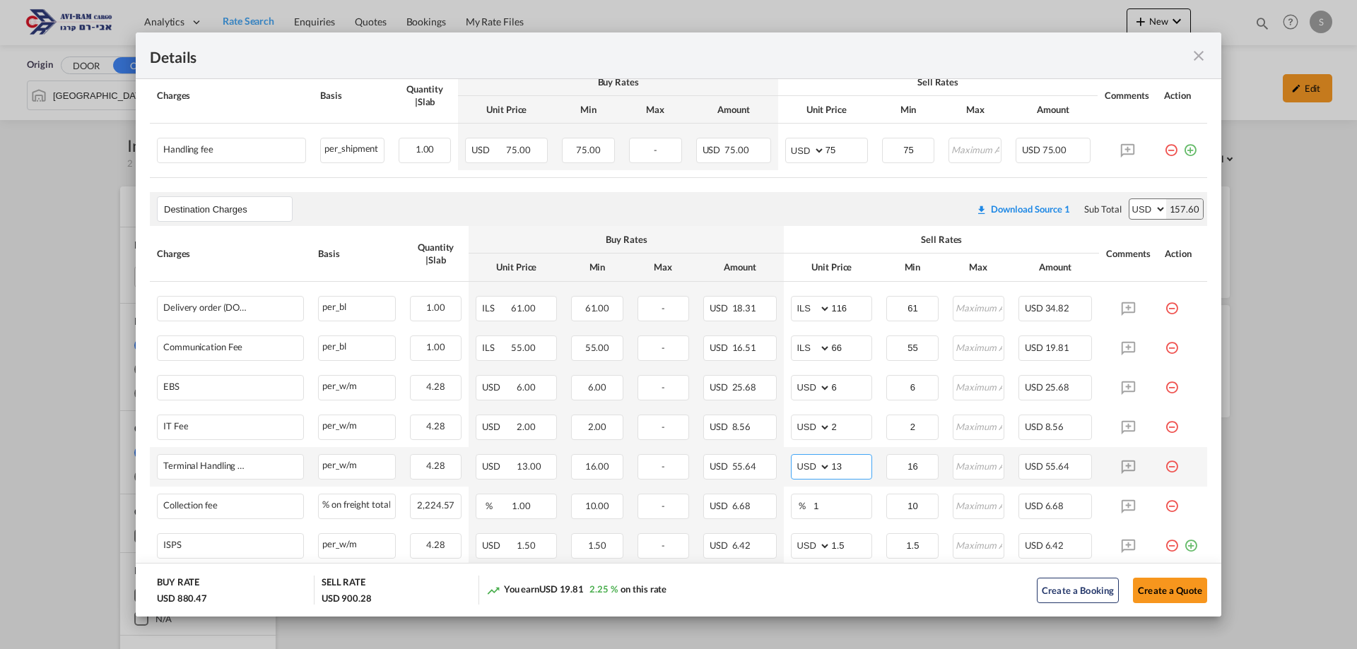
click at [791, 472] on md-input-container "AED AFN ALL AMD ANG AOA ARS AUD AWG AZN BAM BBD BDT BGN BHD BIF BMD BND BOB BRL…" at bounding box center [831, 466] width 81 height 25
type input "16"
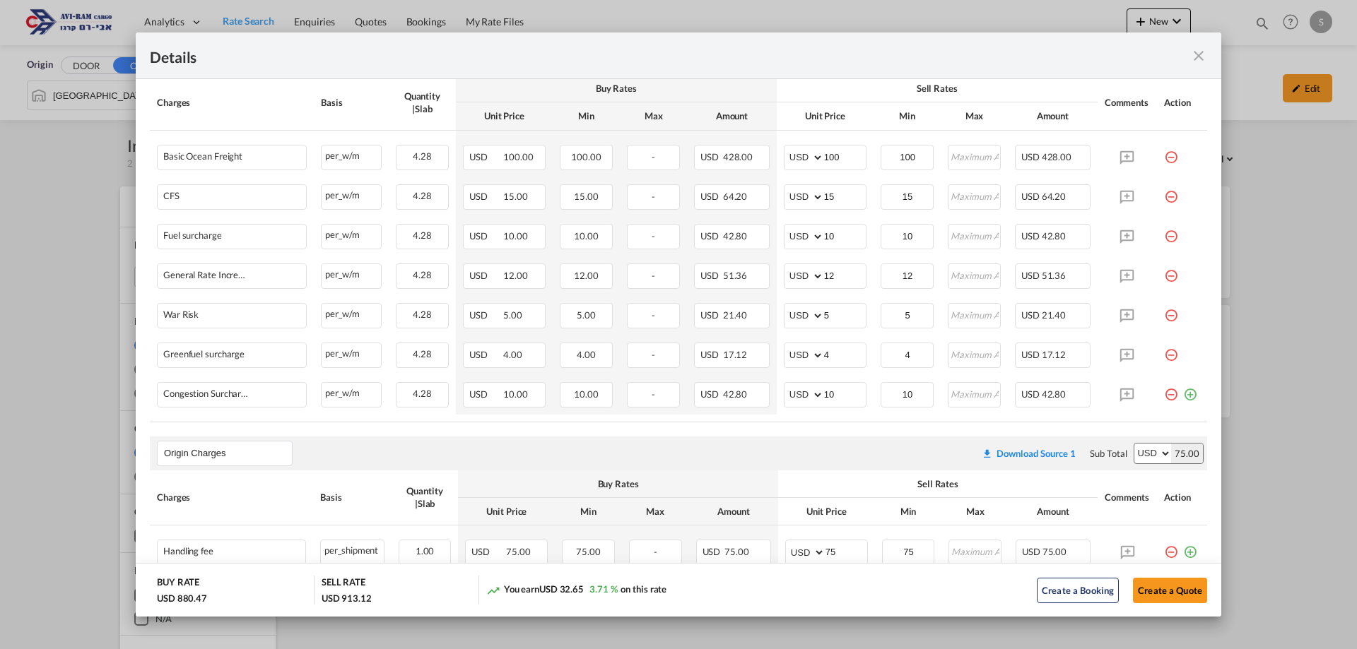
scroll to position [369, 0]
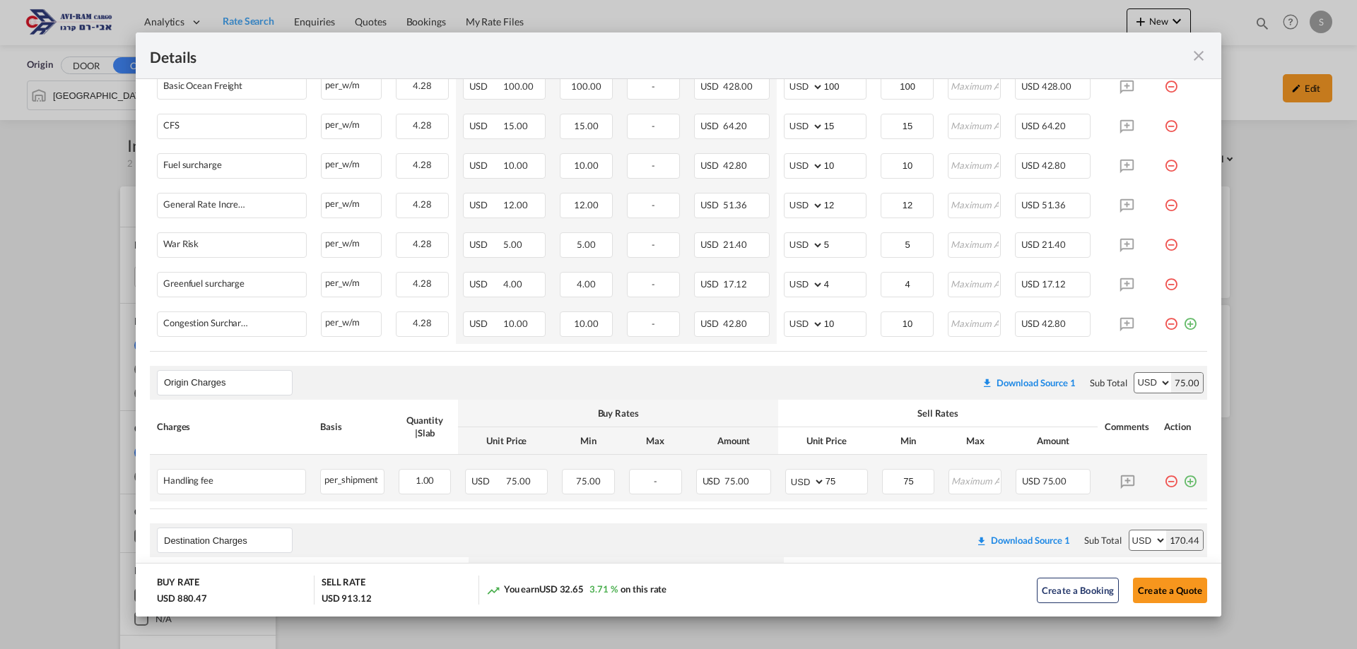
click at [1185, 477] on md-icon "icon-plus-circle-outline green-400-fg" at bounding box center [1190, 476] width 14 height 14
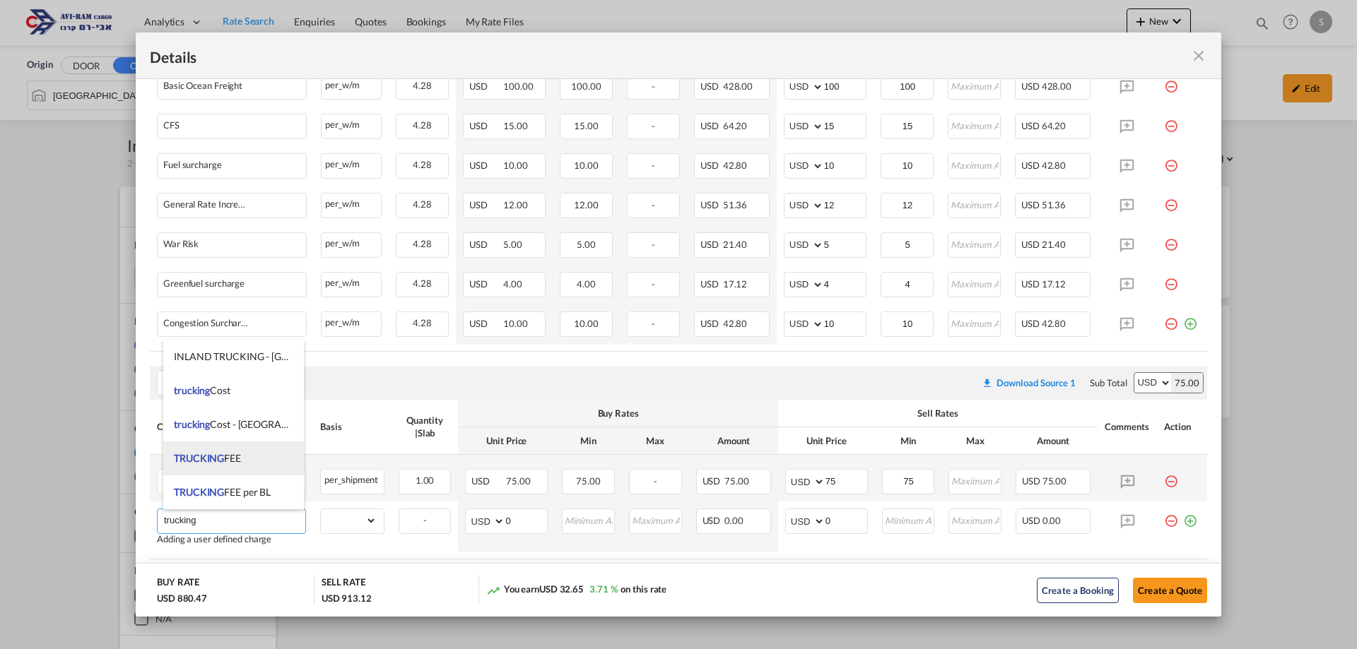
click at [243, 455] on li "TRUCKING FEE" at bounding box center [233, 459] width 141 height 34
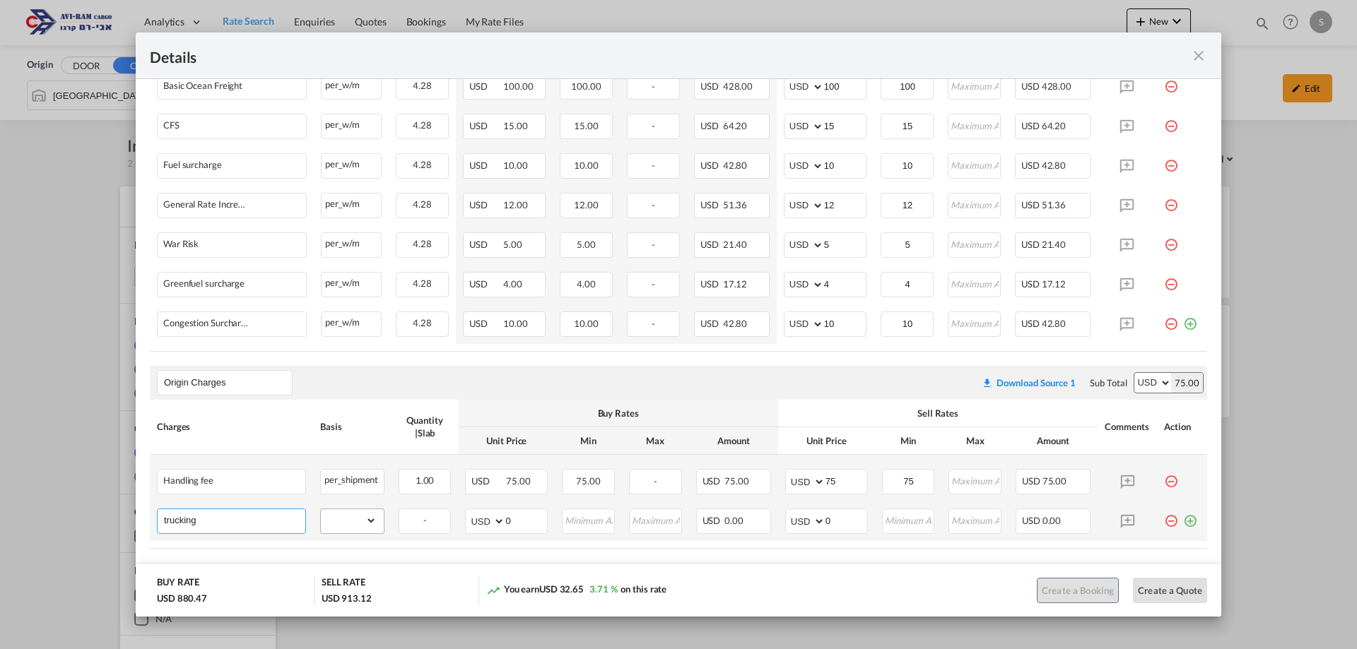
type input "TRUCKING FEE"
click at [360, 524] on select "gross_weight volumetric_weight per_shipment per_bl per_km per_hawb per_kg flat …" at bounding box center [348, 520] width 55 height 23
select select "per_shipment"
click at [321, 509] on select "gross_weight volumetric_weight per_shipment per_bl per_km per_hawb per_kg flat …" at bounding box center [348, 520] width 55 height 23
drag, startPoint x: 833, startPoint y: 521, endPoint x: 798, endPoint y: 516, distance: 35.8
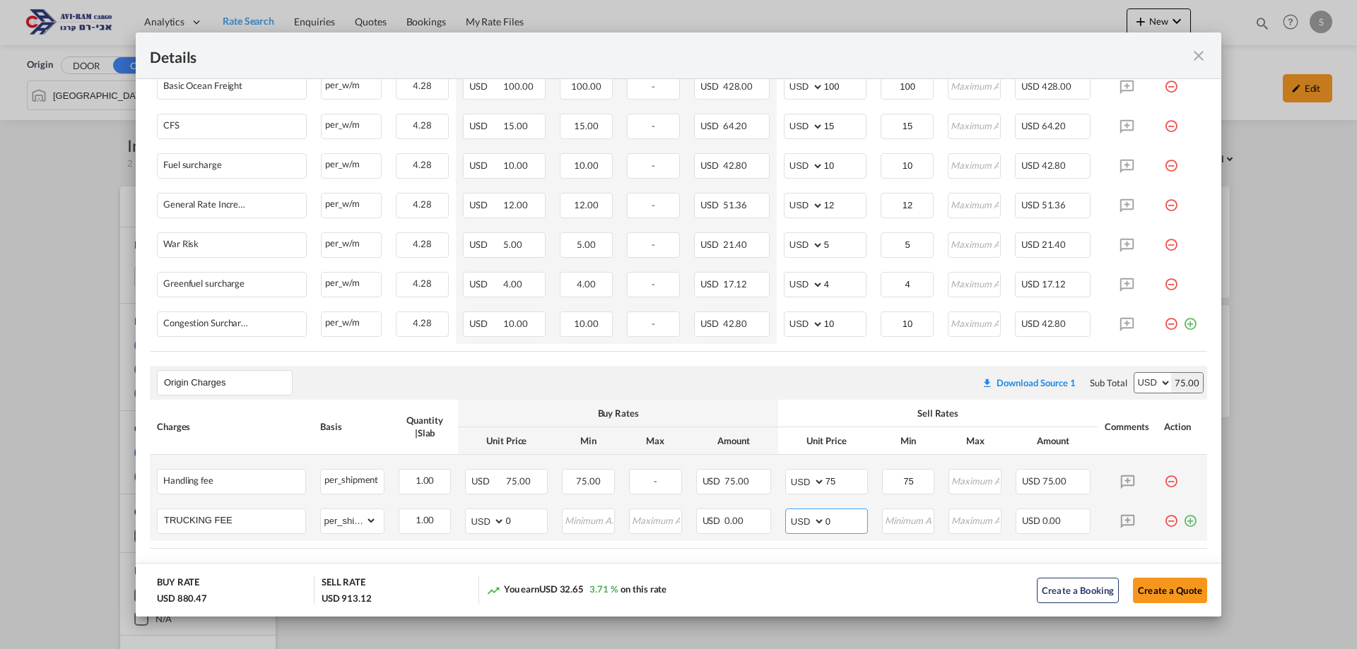
click at [798, 516] on md-input-container "AED AFN ALL AMD ANG AOA ARS AUD AWG AZN BAM BBD BDT BGN BHD BIF BMD BND BOB BRL…" at bounding box center [826, 521] width 83 height 25
type input "409"
click at [1157, 589] on button "Create a Quote" at bounding box center [1170, 590] width 74 height 25
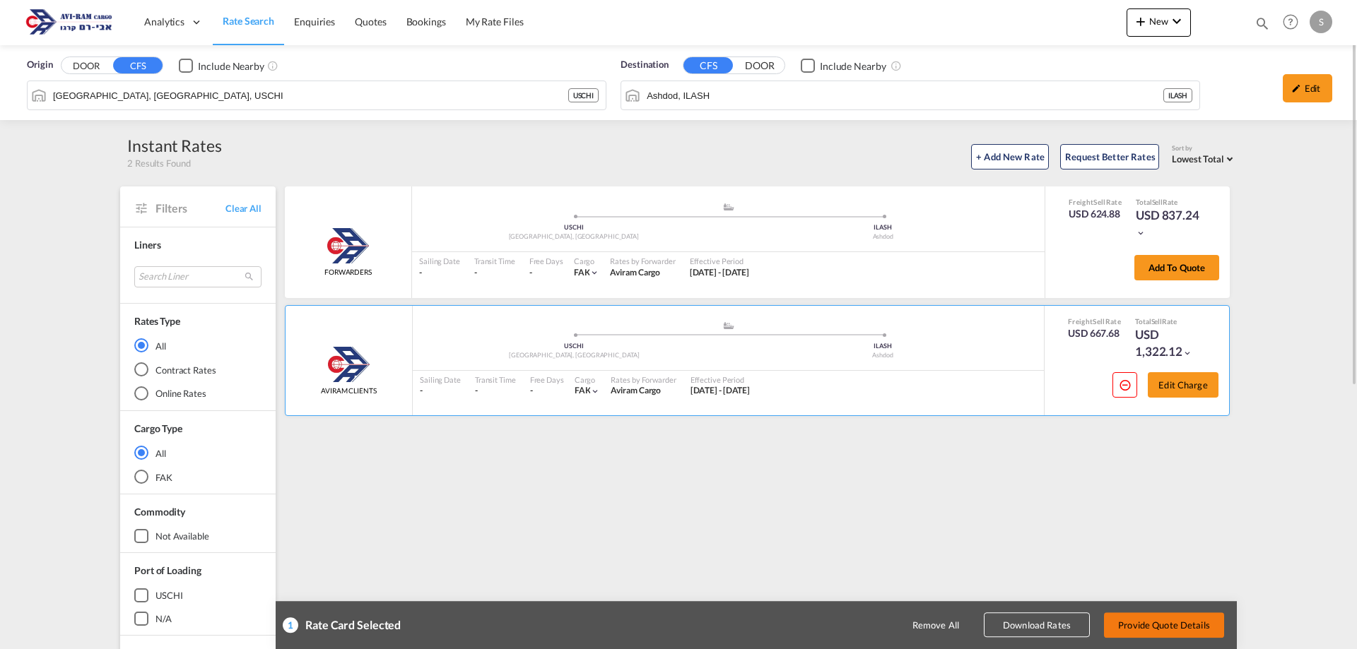
click at [1180, 625] on button "Provide Quote Details" at bounding box center [1164, 625] width 120 height 25
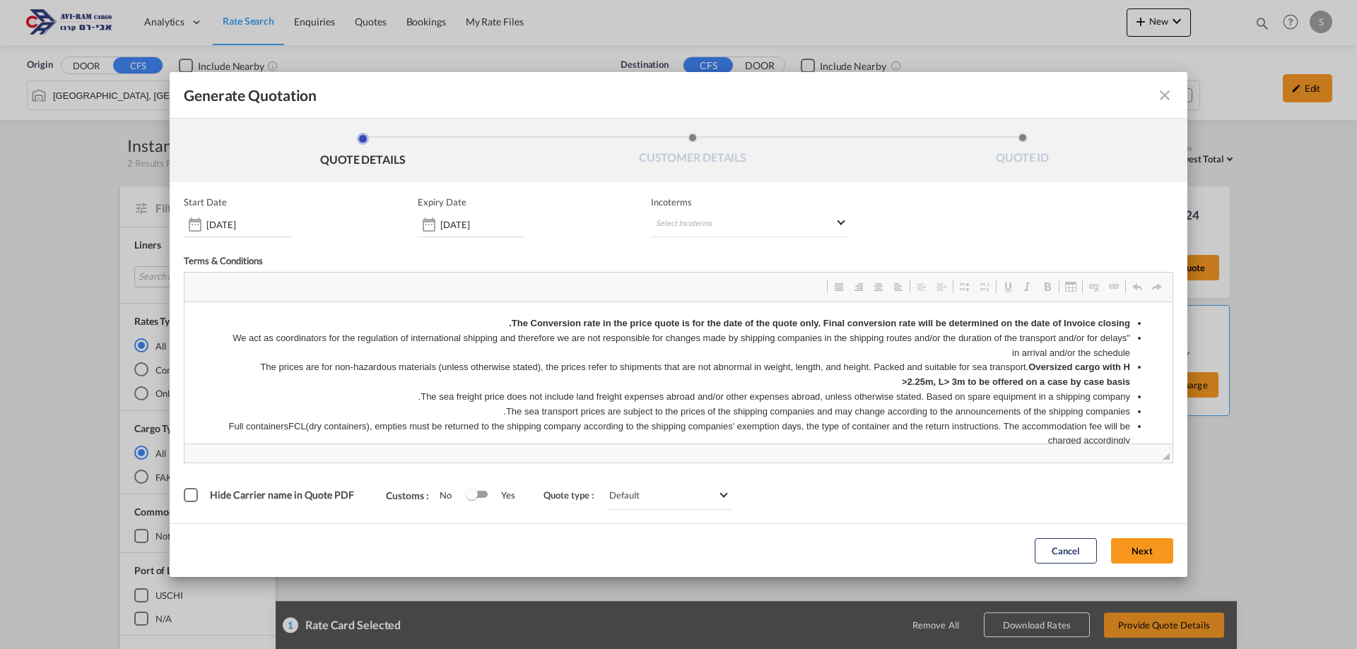
scroll to position [0, 0]
click at [738, 232] on md-select "Select Incoterms CFR - import Cost and Freight CPT - import Carrier Paid to DAP…" at bounding box center [750, 224] width 198 height 25
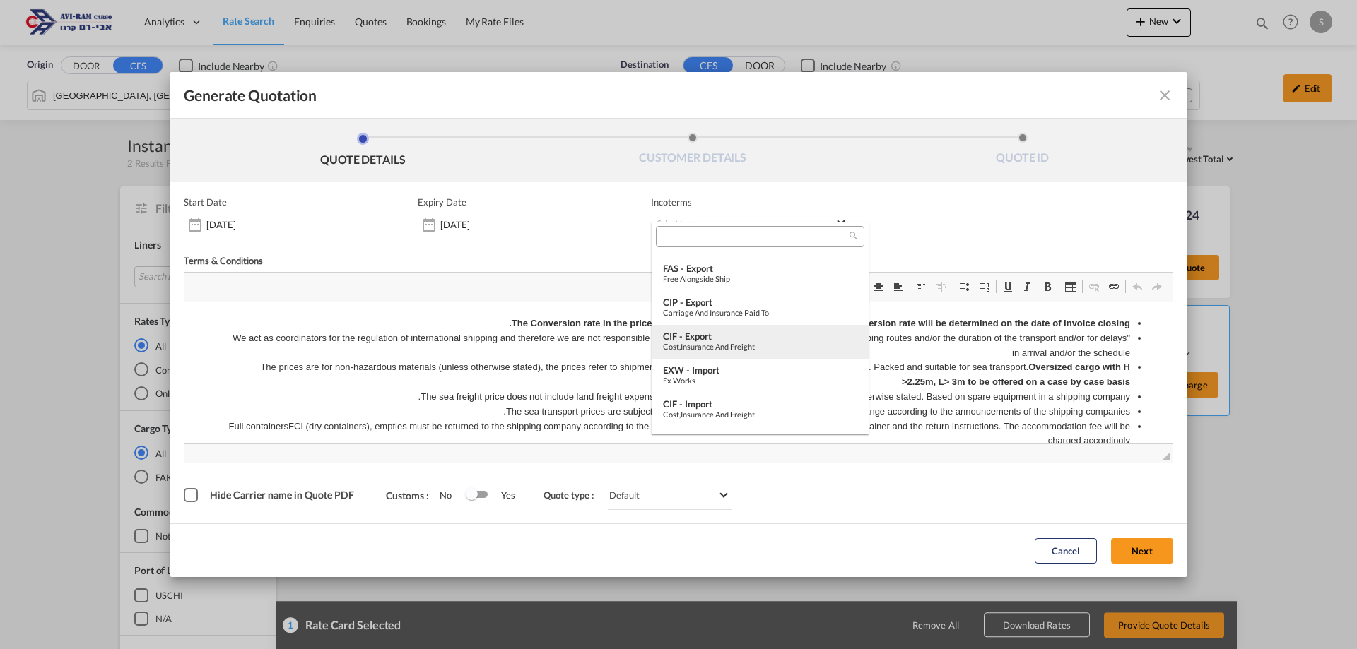
scroll to position [165, 0]
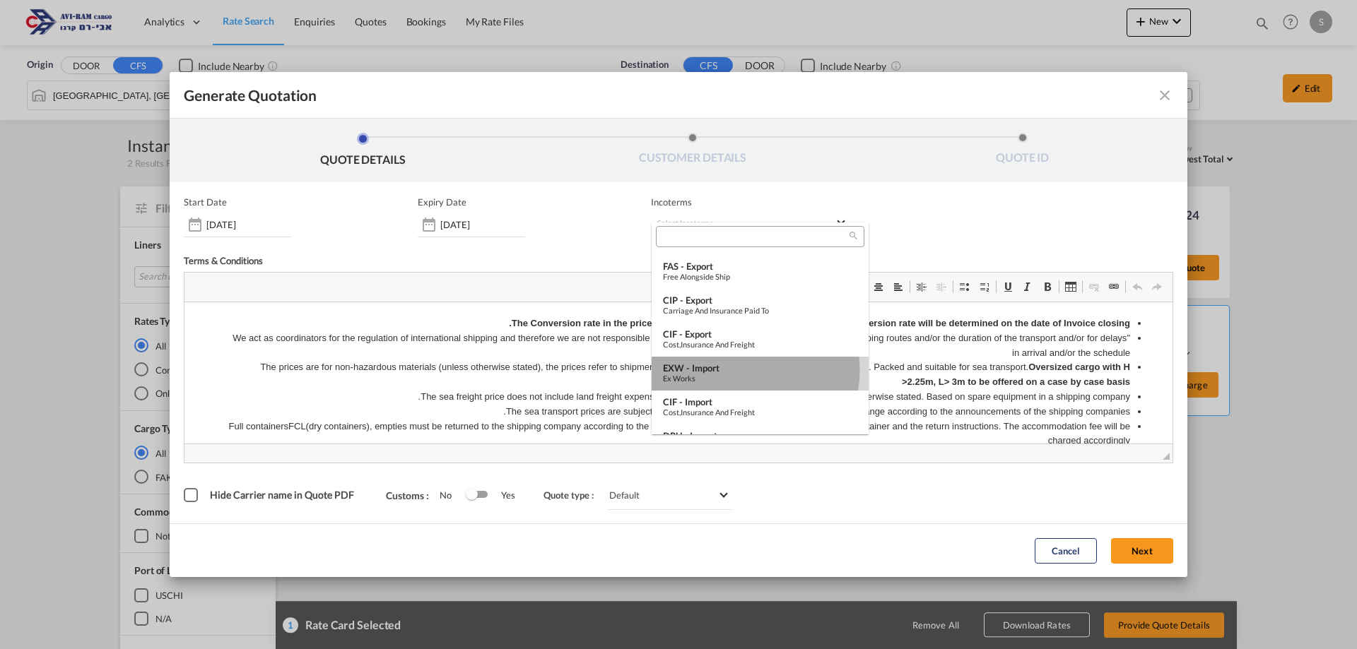
drag, startPoint x: 746, startPoint y: 371, endPoint x: 601, endPoint y: 90, distance: 316.0
click at [746, 371] on div "EXW - import" at bounding box center [760, 367] width 194 height 11
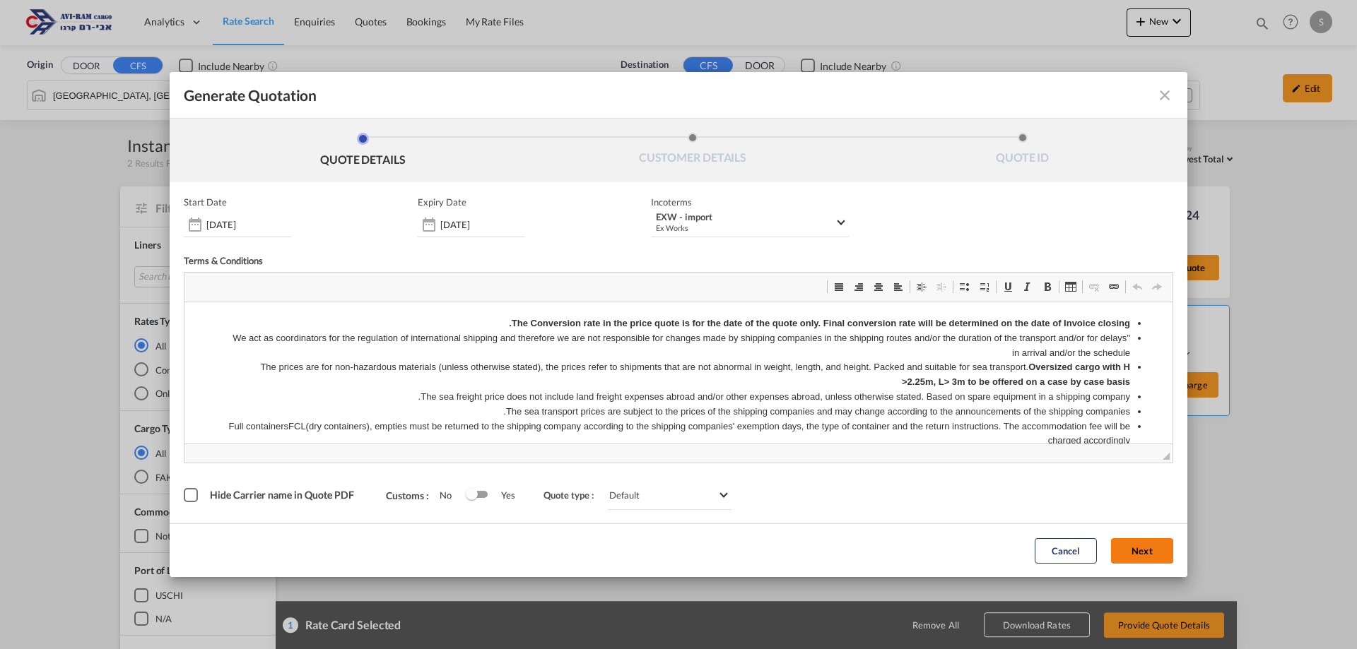
click at [1132, 547] on button "Next" at bounding box center [1142, 550] width 62 height 25
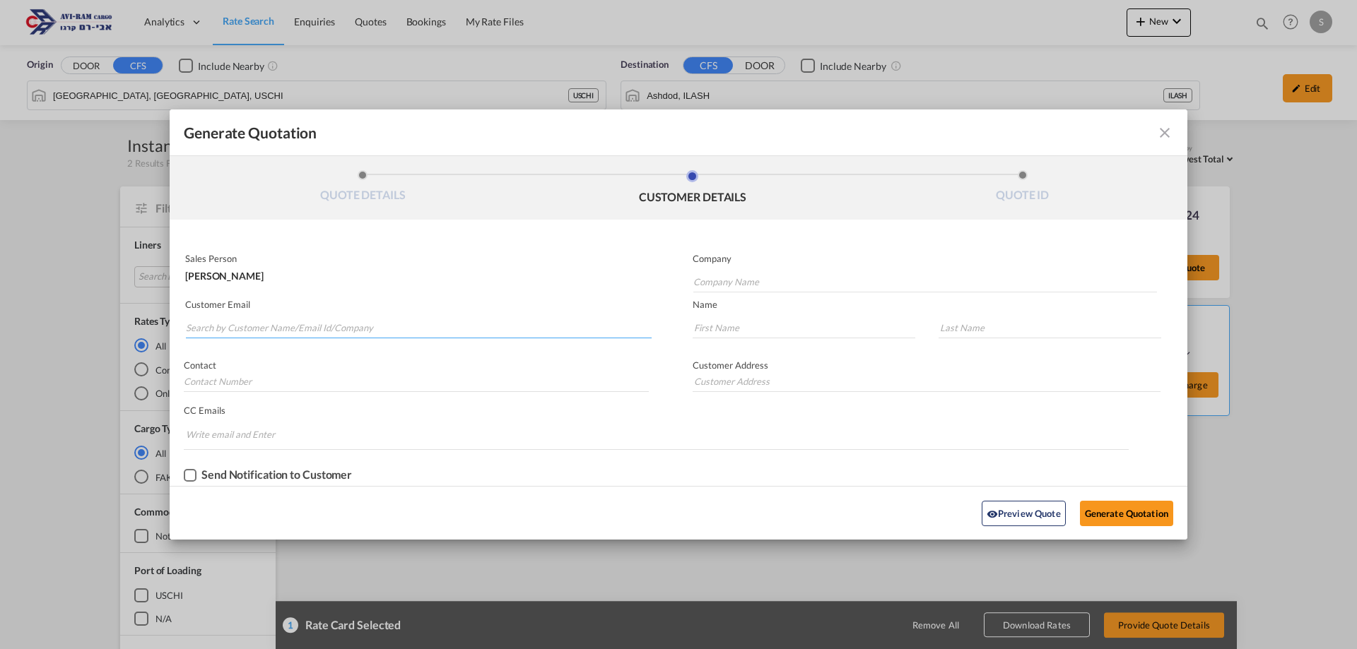
click at [357, 331] on input "Search by Customer Name/Email Id/Company" at bounding box center [419, 327] width 466 height 21
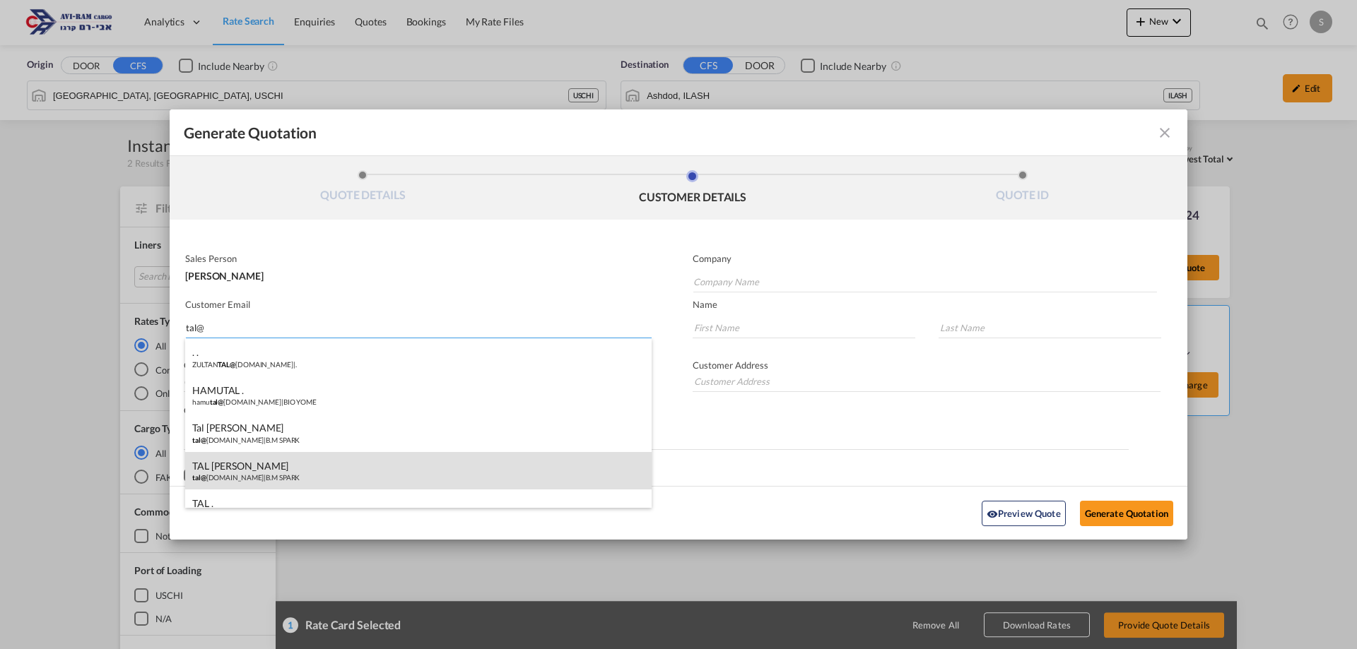
type input "tal@"
click at [337, 465] on div "TAL [PERSON_NAME] tal@ [DOMAIN_NAME] | B.M SPARK" at bounding box center [418, 471] width 466 height 38
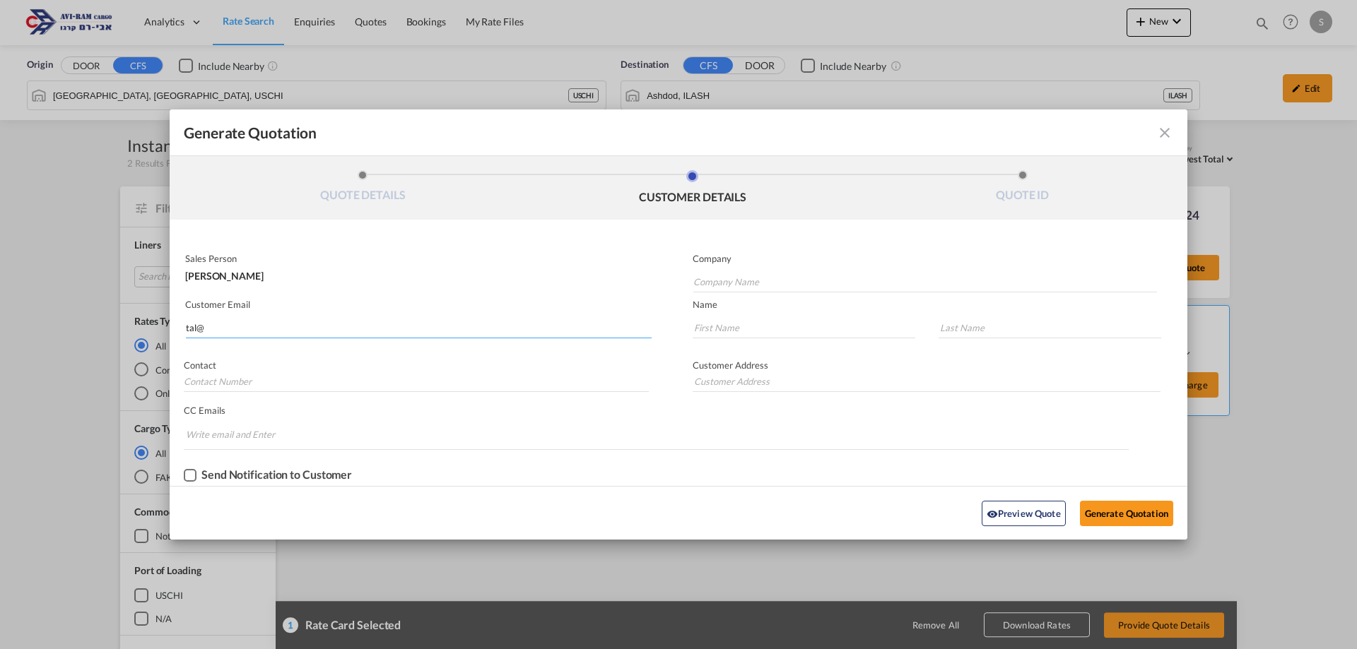
type input "B.M SPARK"
type input "[EMAIL_ADDRESS][DOMAIN_NAME]"
type input "TAL"
type input "[PERSON_NAME]"
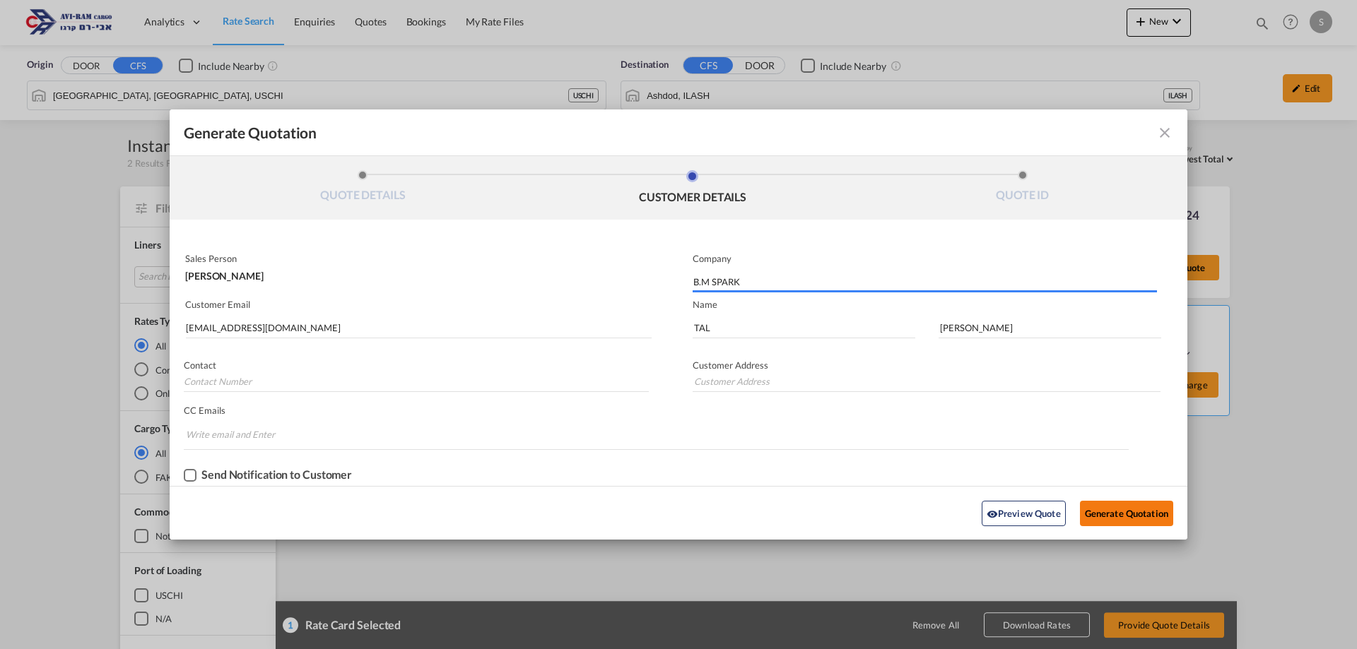
click at [1119, 507] on button "Generate Quotation" at bounding box center [1126, 513] width 93 height 25
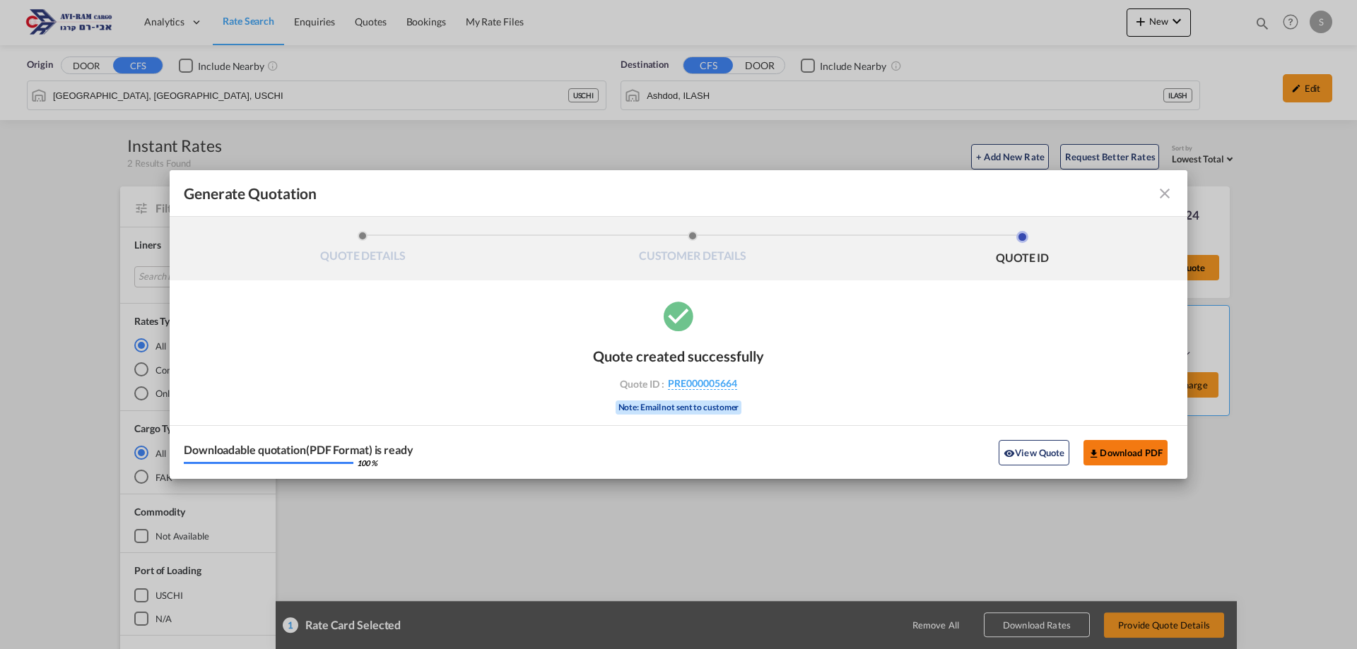
click at [1146, 450] on button "Download PDF" at bounding box center [1125, 452] width 84 height 25
